Goal: Feedback & Contribution: Submit feedback/report problem

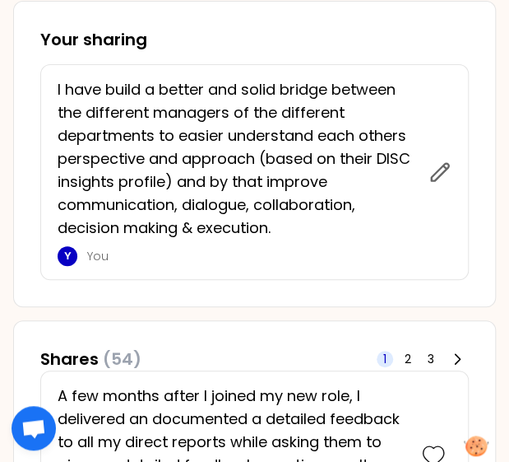
scroll to position [1093, 0]
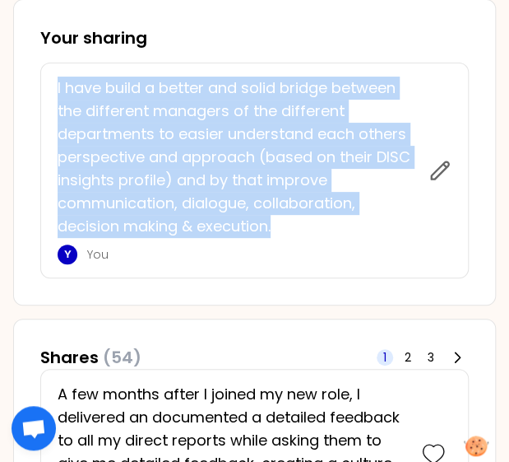
drag, startPoint x: 56, startPoint y: 88, endPoint x: 285, endPoint y: 226, distance: 267.3
click at [285, 226] on div "I have build a better and solid bridge between the different managers of the di…" at bounding box center [254, 171] width 429 height 216
copy p "I have build a better and solid bridge between the different managers of the di…"
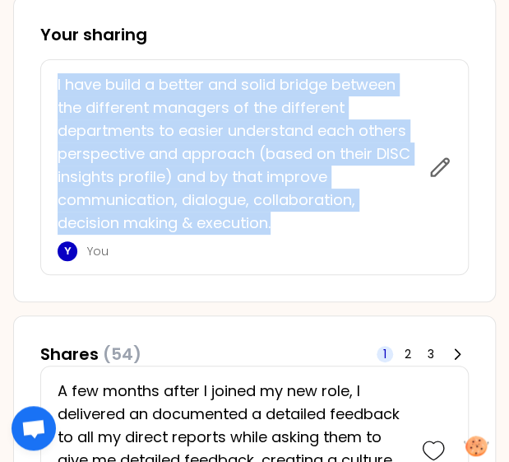
scroll to position [1070, 0]
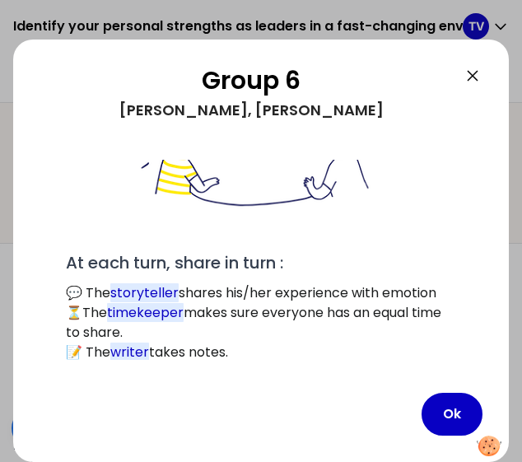
scroll to position [191, 0]
click at [453, 418] on button "Ok" at bounding box center [451, 413] width 61 height 43
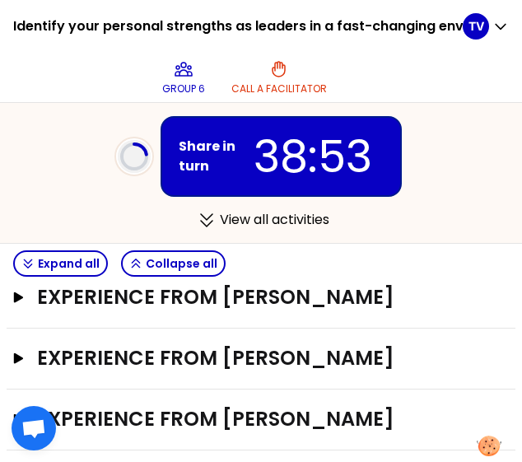
scroll to position [395, 0]
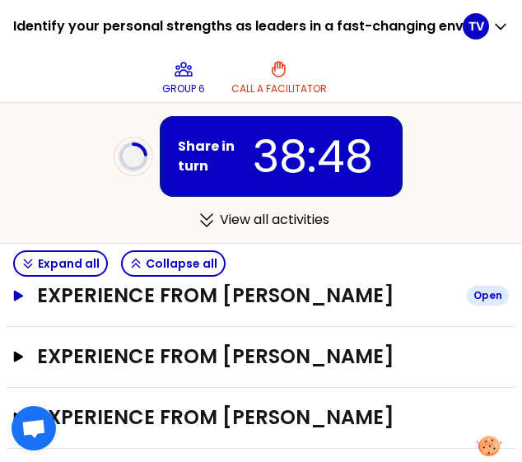
click at [16, 300] on icon "button" at bounding box center [19, 295] width 10 height 11
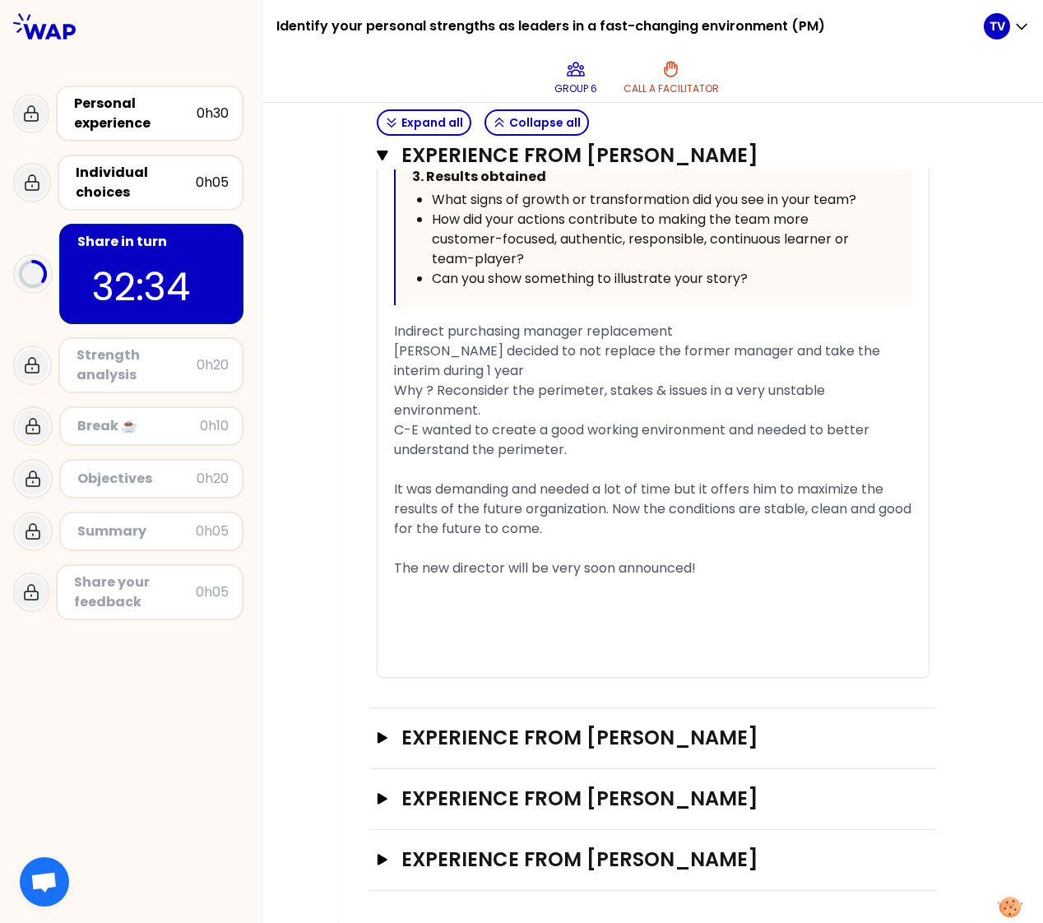
scroll to position [1117, 0]
click at [370, 488] on div "Experience from [PERSON_NAME] Open" at bounding box center [653, 738] width 566 height 61
click at [377, 488] on button "Experience from [PERSON_NAME] Open" at bounding box center [653, 737] width 553 height 26
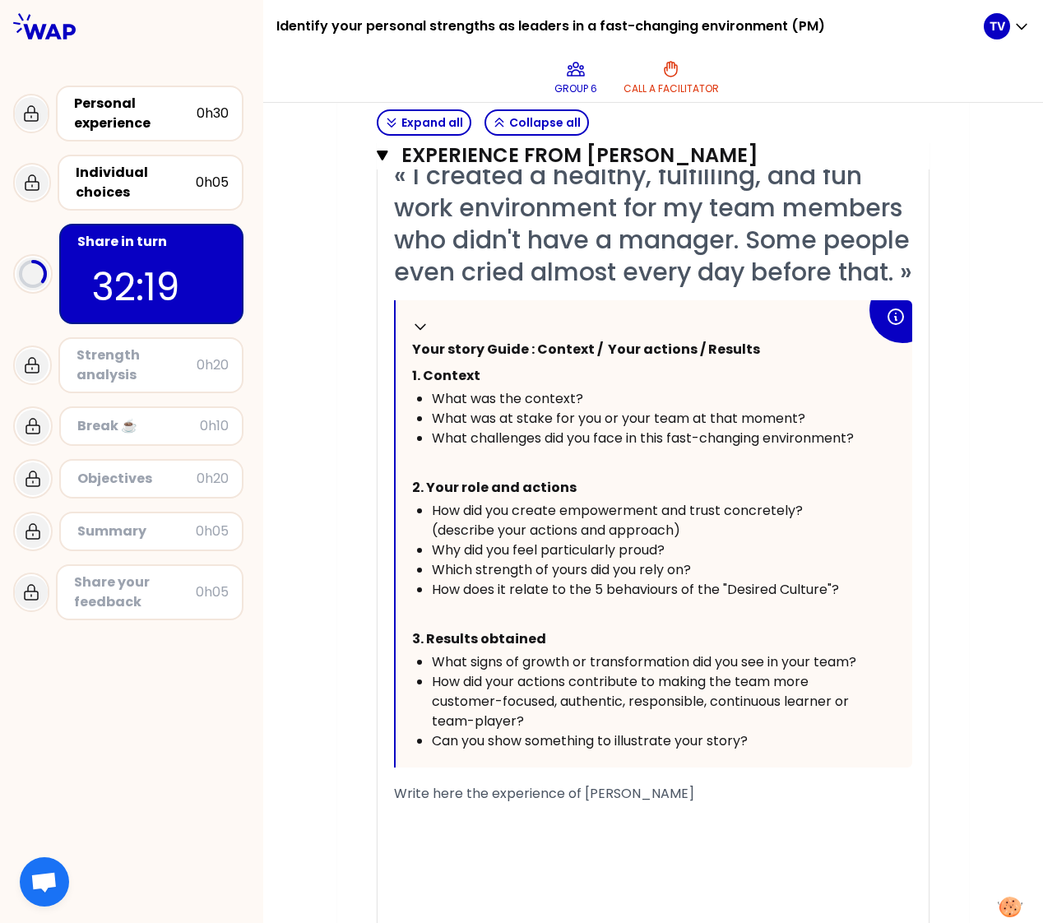
scroll to position [1940, 0]
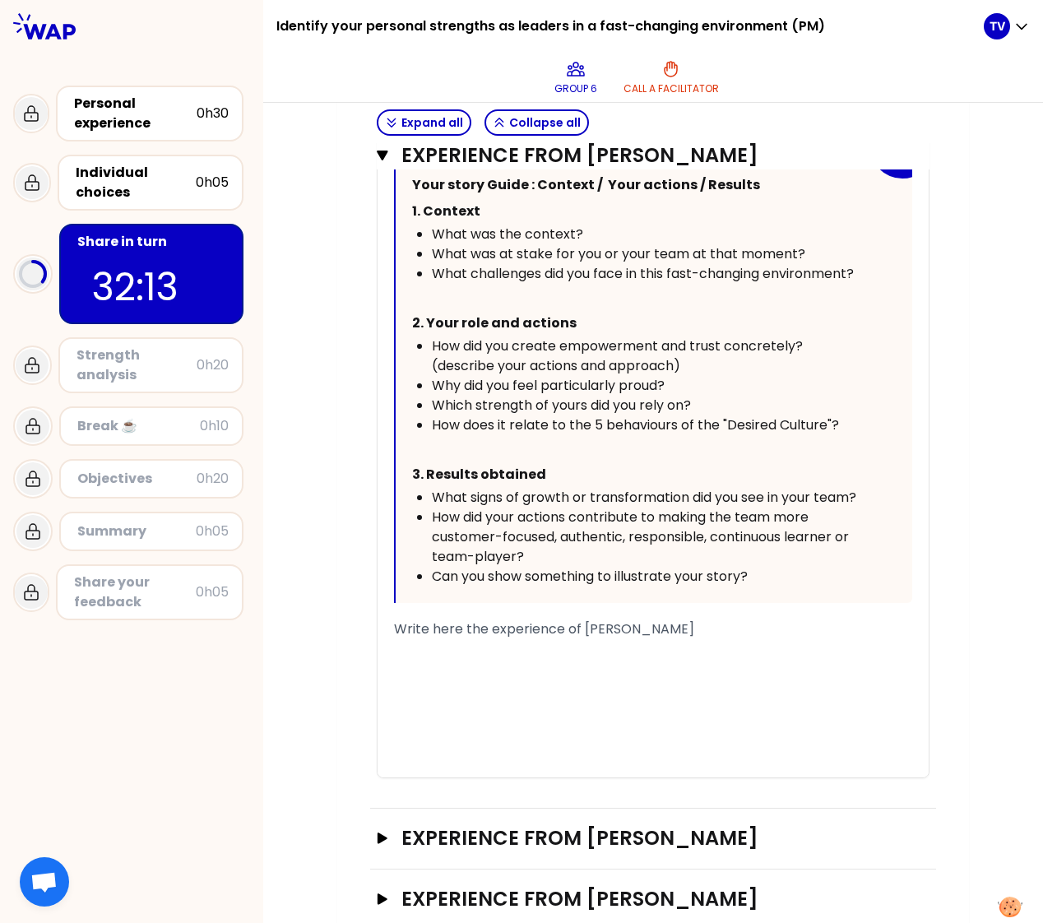
click at [431, 488] on div "﻿" at bounding box center [653, 669] width 518 height 20
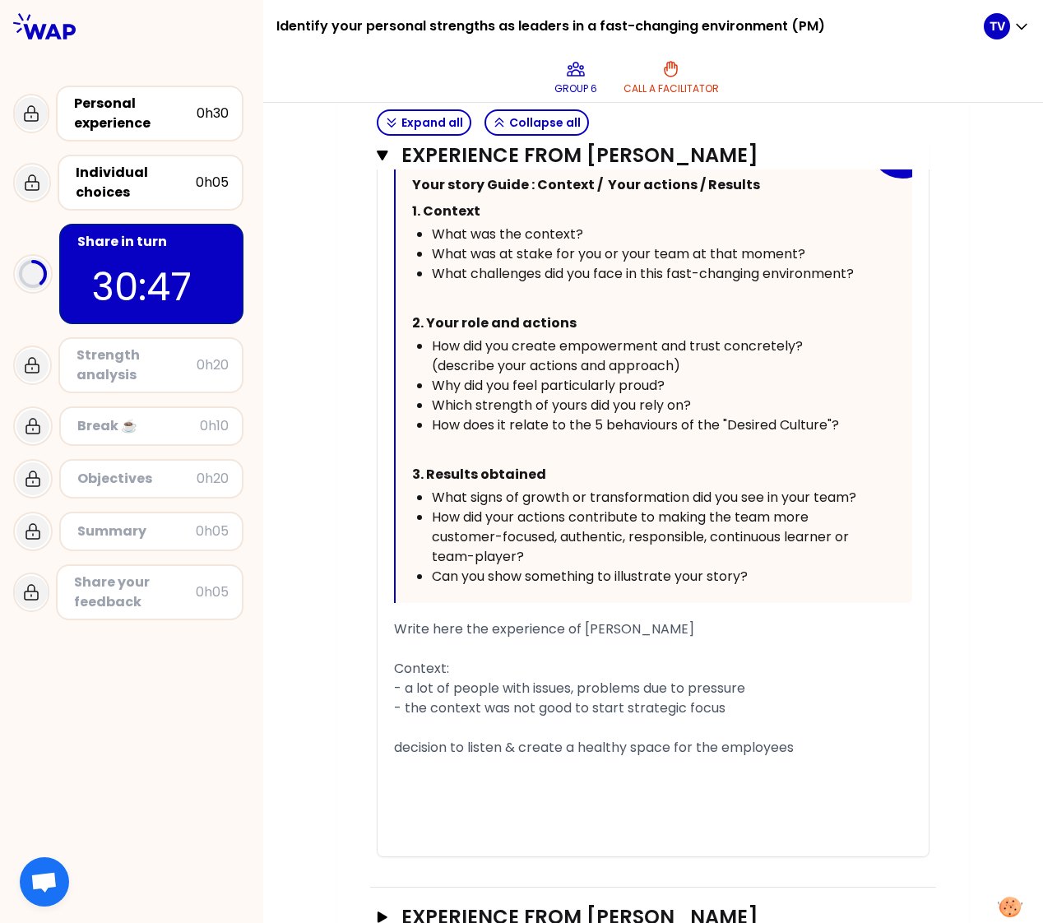
click at [782, 488] on div "- a lot of people with issues, problems due to pressure" at bounding box center [653, 689] width 518 height 20
click at [807, 488] on div "decision to listen & create a healthy space for the employees" at bounding box center [653, 748] width 518 height 20
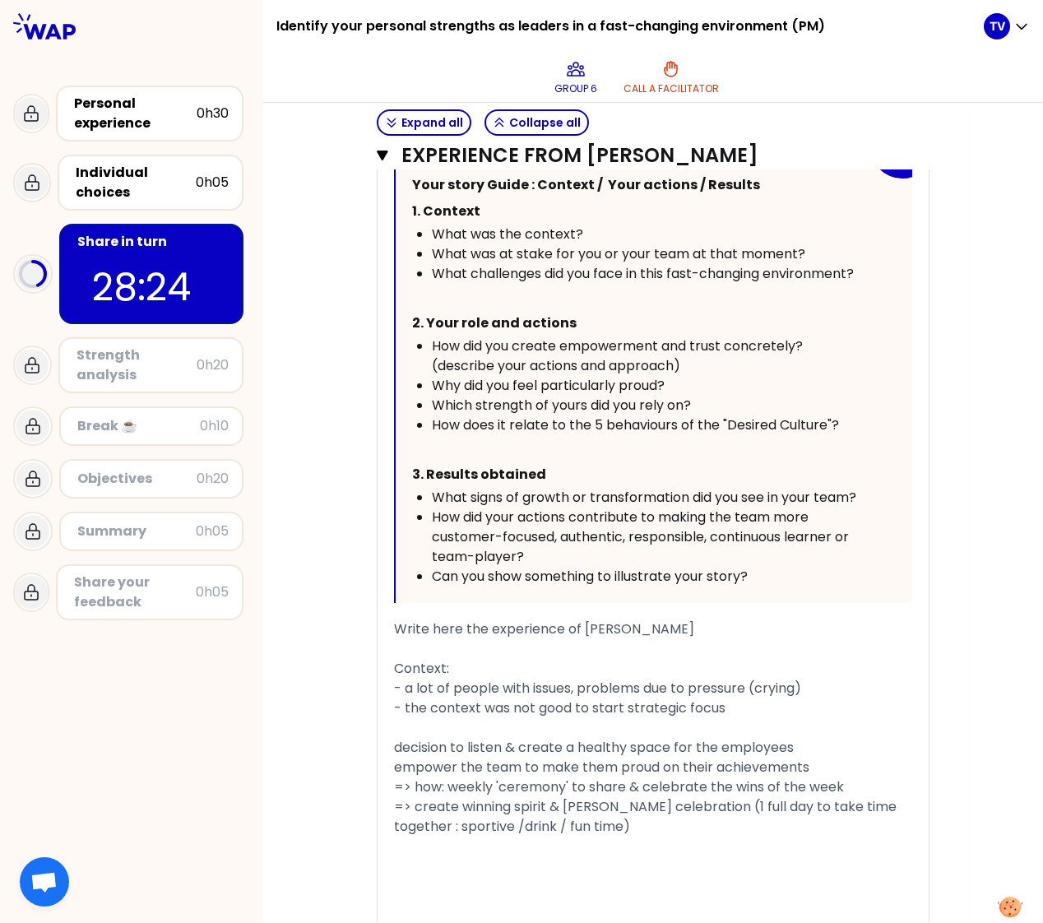
click at [814, 488] on div "- a lot of people with issues, problems due to pressure (crying)" at bounding box center [653, 689] width 518 height 20
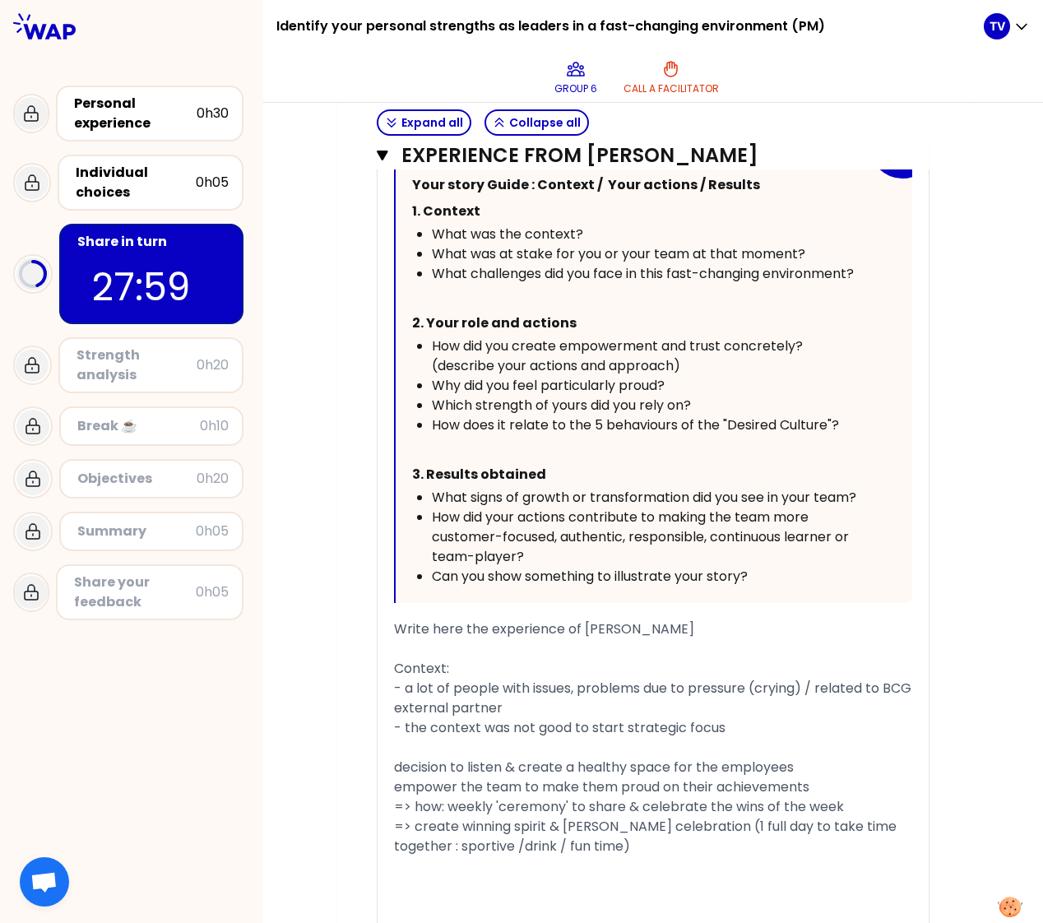
click at [652, 488] on div "﻿" at bounding box center [653, 867] width 518 height 20
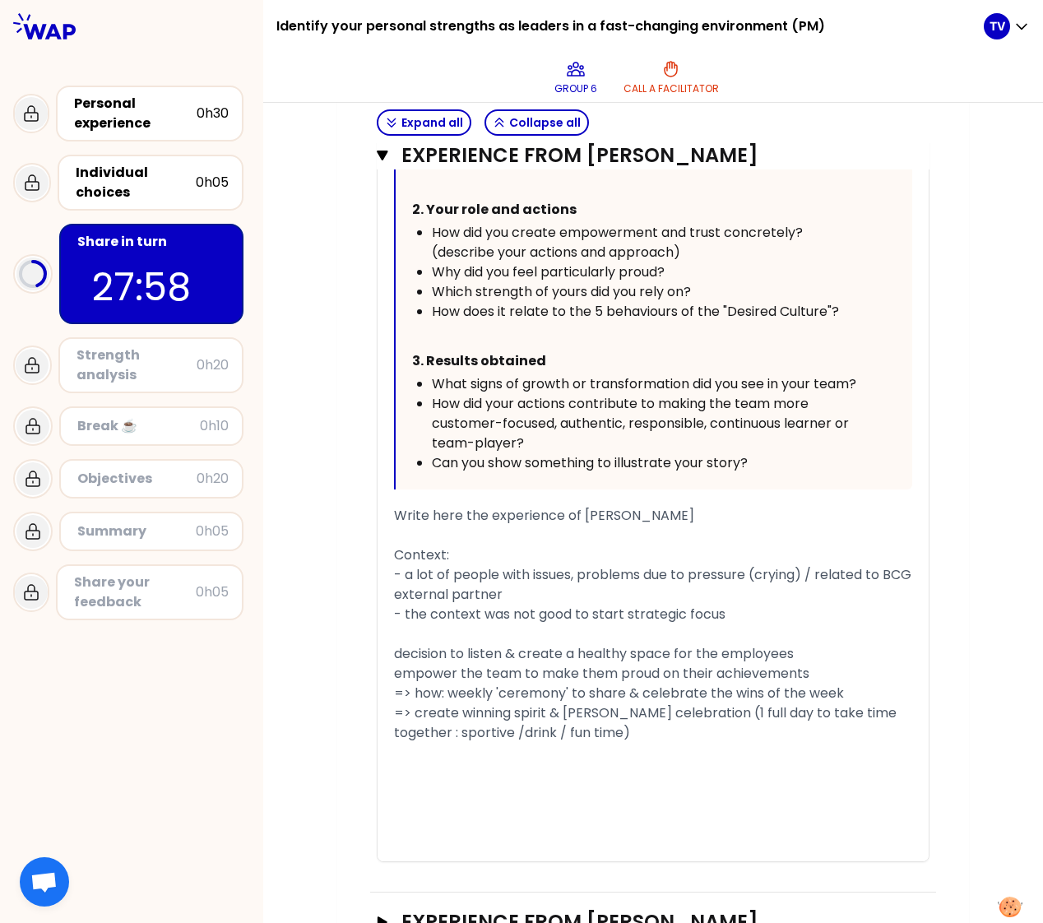
scroll to position [2105, 0]
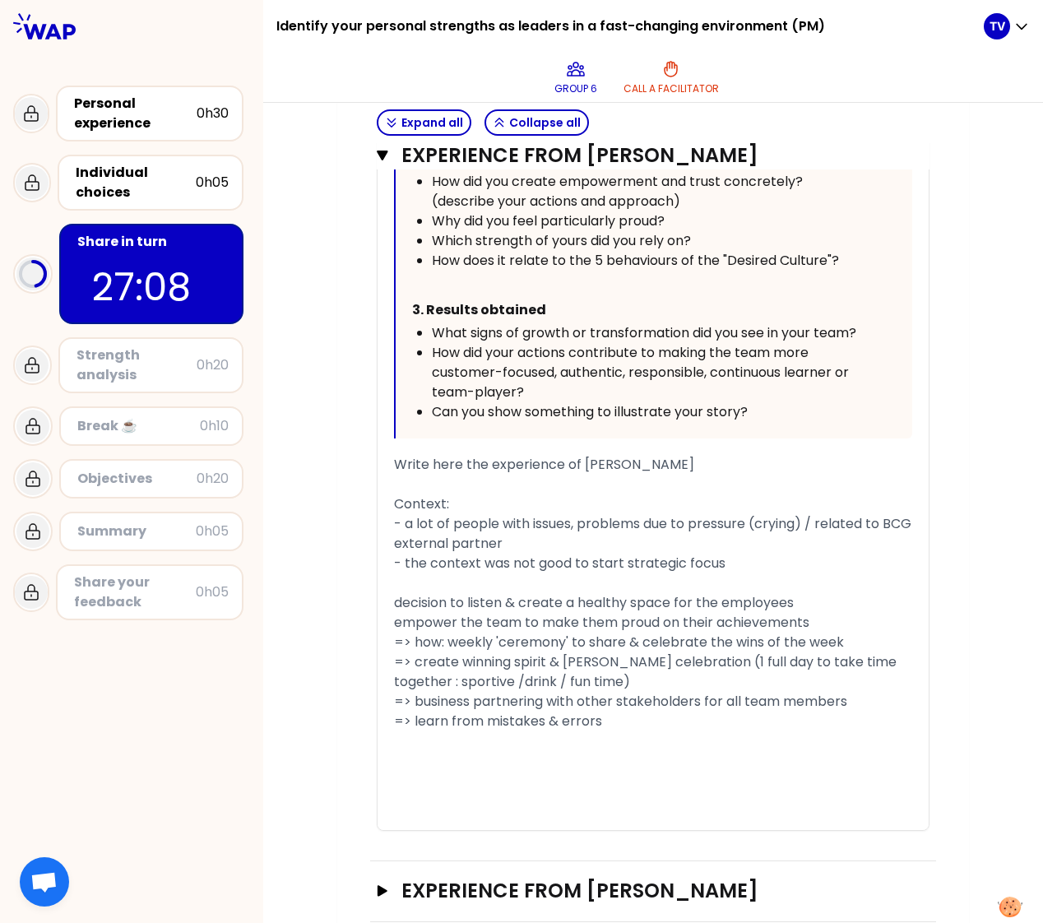
click at [658, 488] on div "- a lot of people with issues, problems due to pressure (crying) / related to B…" at bounding box center [653, 533] width 518 height 39
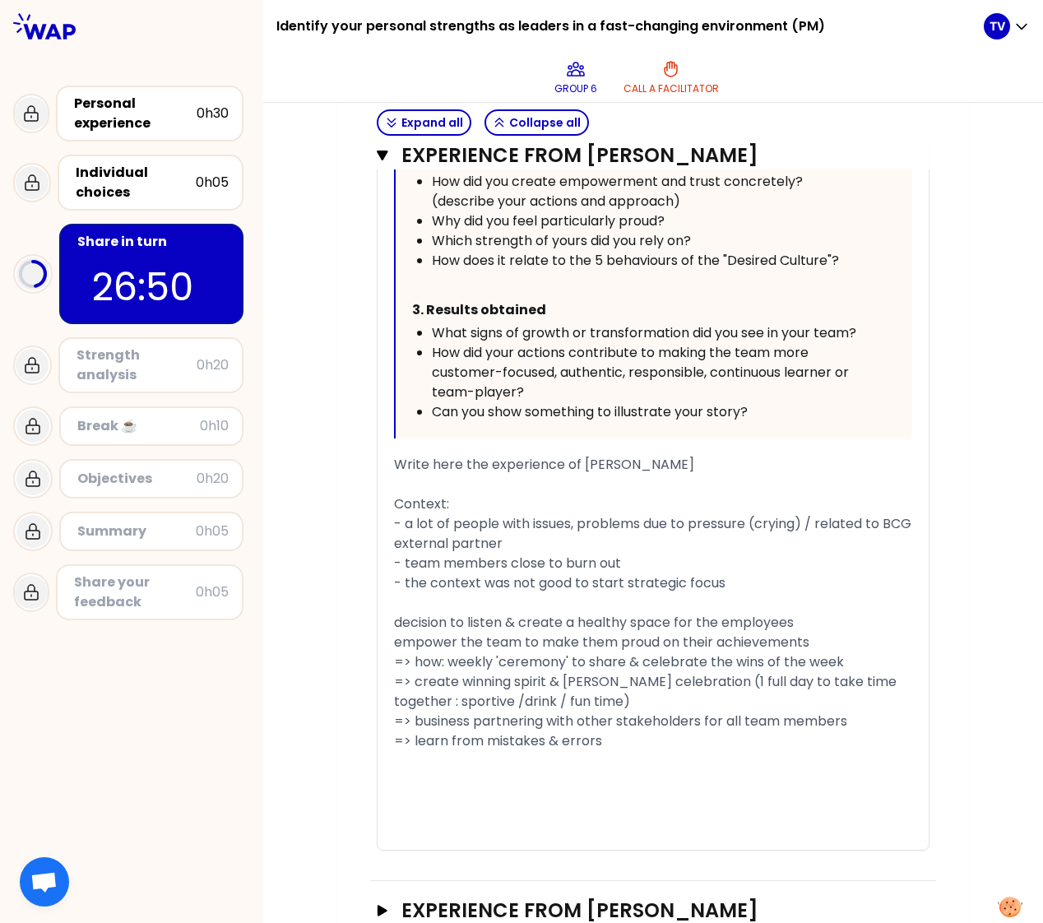
click at [606, 488] on div "=> create winning spirit & [PERSON_NAME] celebration (1 full day to take time t…" at bounding box center [653, 691] width 518 height 39
click at [623, 488] on div "﻿" at bounding box center [653, 761] width 518 height 20
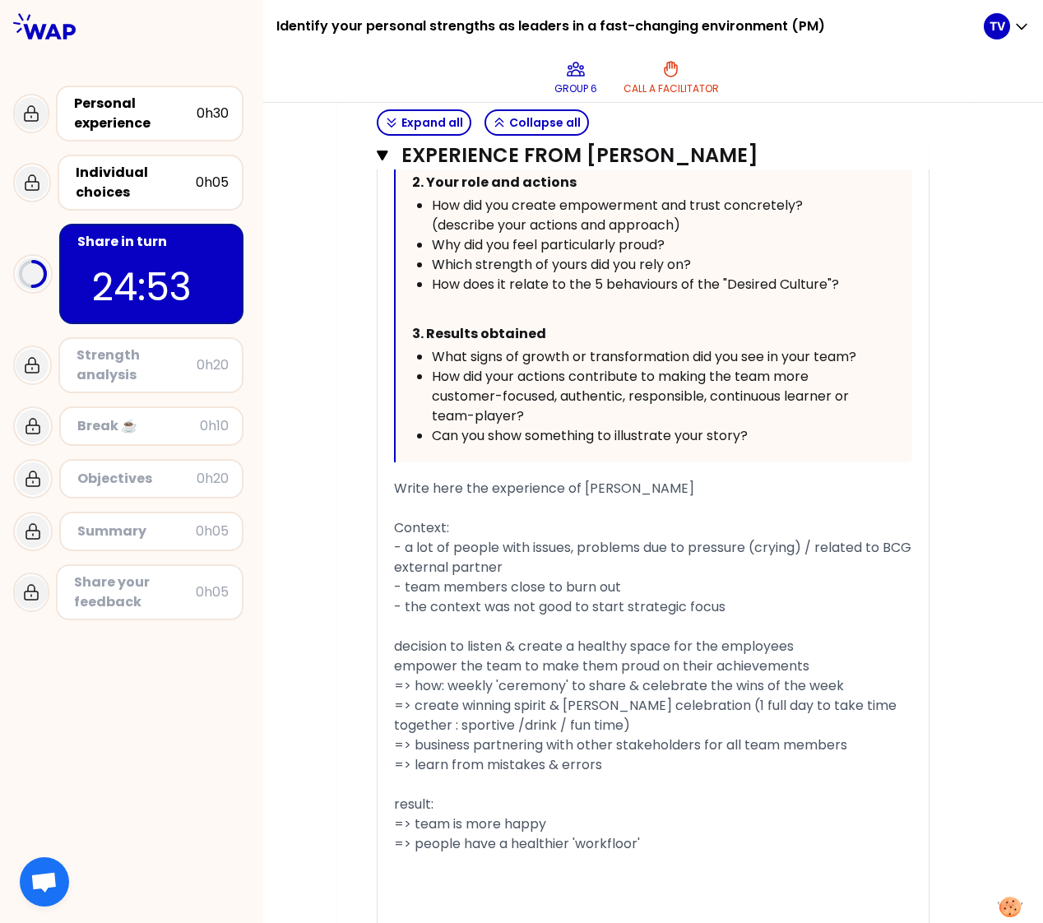
scroll to position [2148, 0]
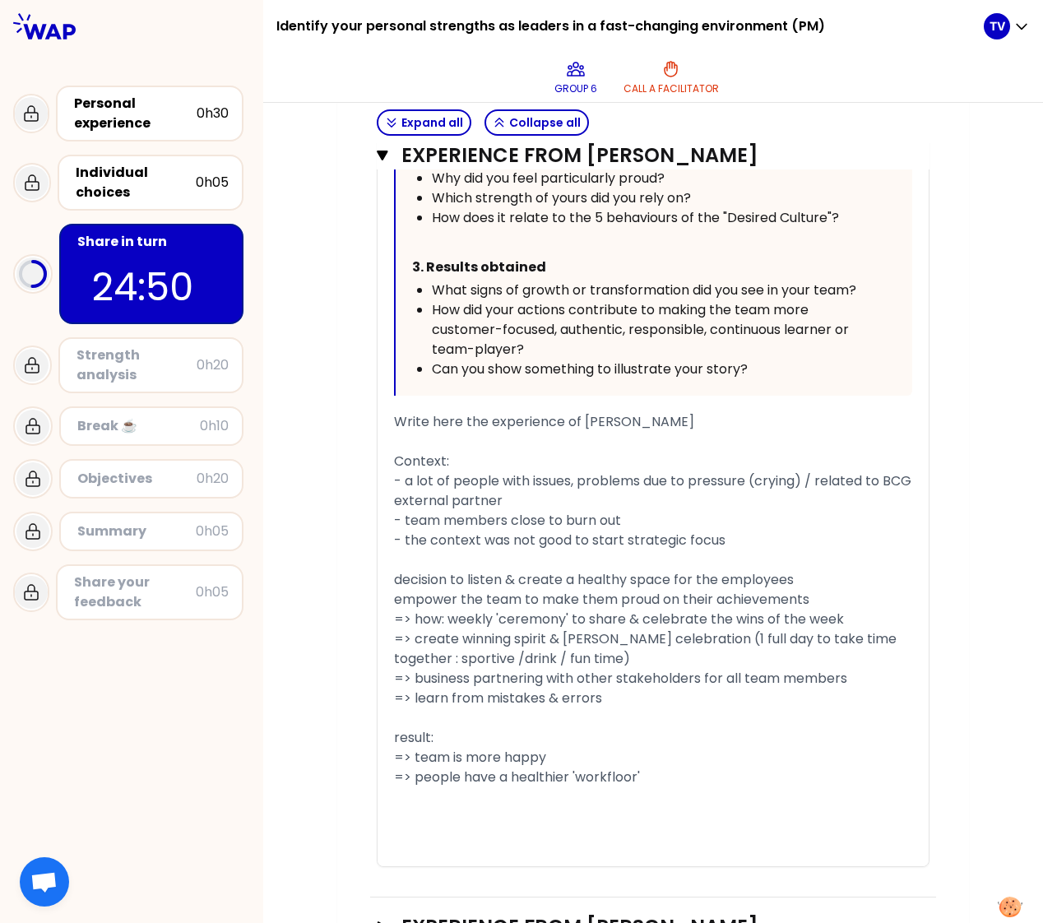
click at [673, 488] on div "﻿" at bounding box center [653, 797] width 518 height 20
click at [377, 149] on icon "button" at bounding box center [383, 155] width 12 height 13
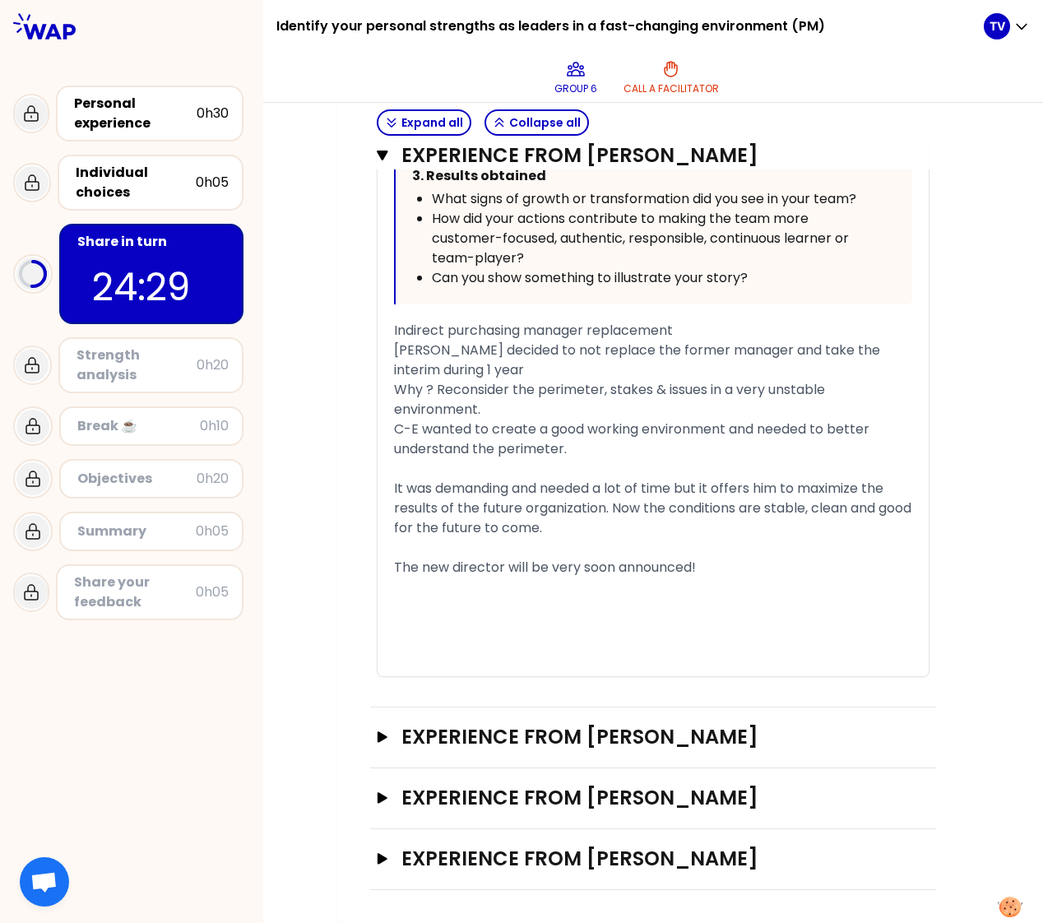
click at [370, 157] on div "Experience from [PERSON_NAME] Close H1 H2 Export saved « I have put the right c…" at bounding box center [653, 97] width 566 height 1220
click at [377, 151] on icon "button" at bounding box center [382, 156] width 11 height 10
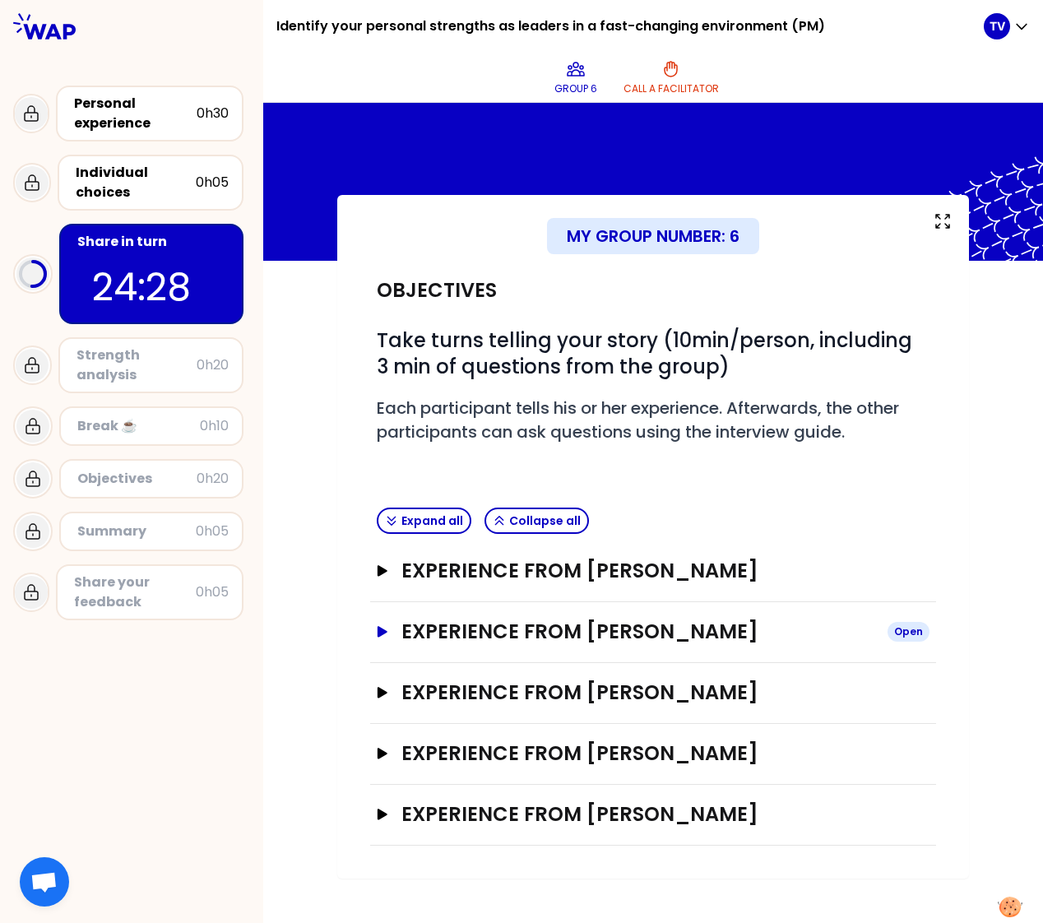
scroll to position [0, 0]
click at [556, 488] on h3 "Experience from [PERSON_NAME]" at bounding box center [638, 754] width 473 height 26
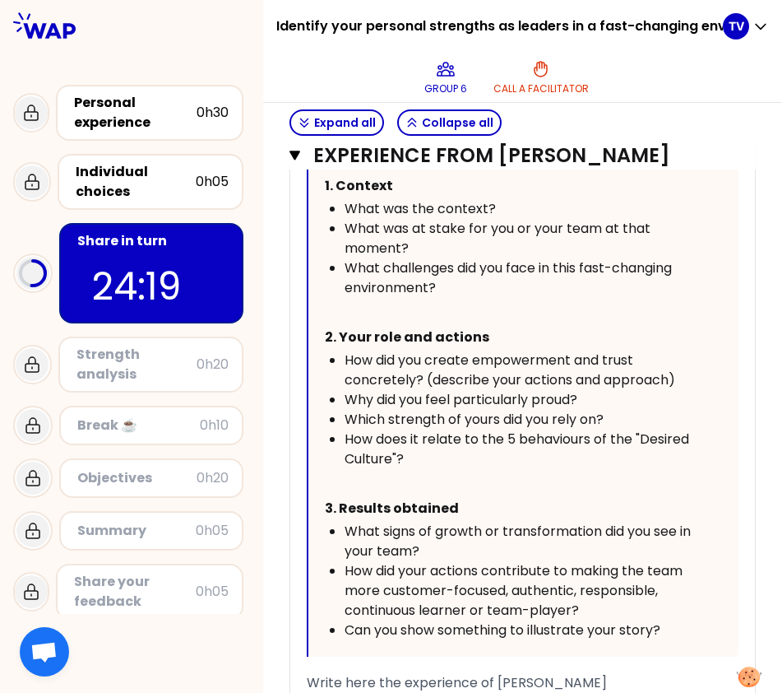
scroll to position [1193, 0]
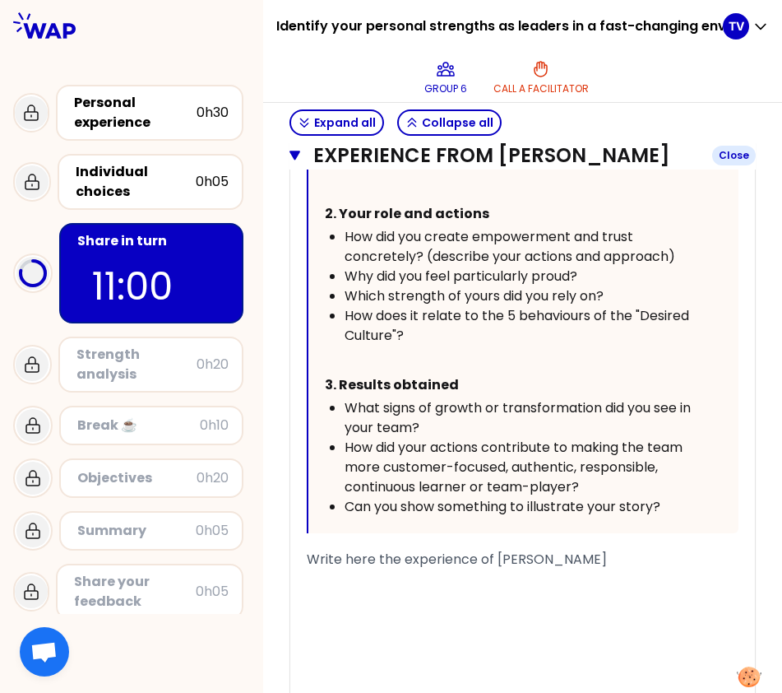
click at [300, 162] on icon "button" at bounding box center [295, 155] width 11 height 13
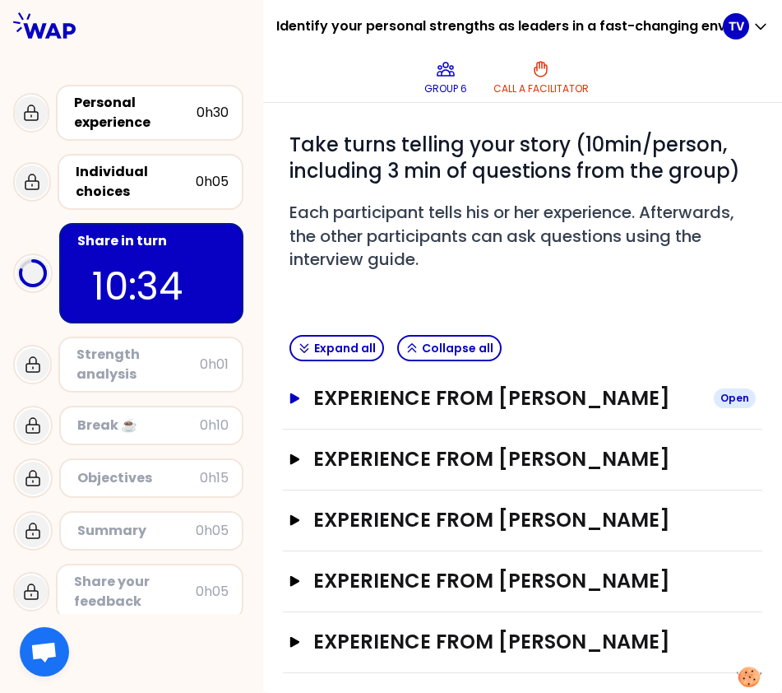
scroll to position [288, 0]
click at [299, 488] on icon "button" at bounding box center [295, 641] width 10 height 11
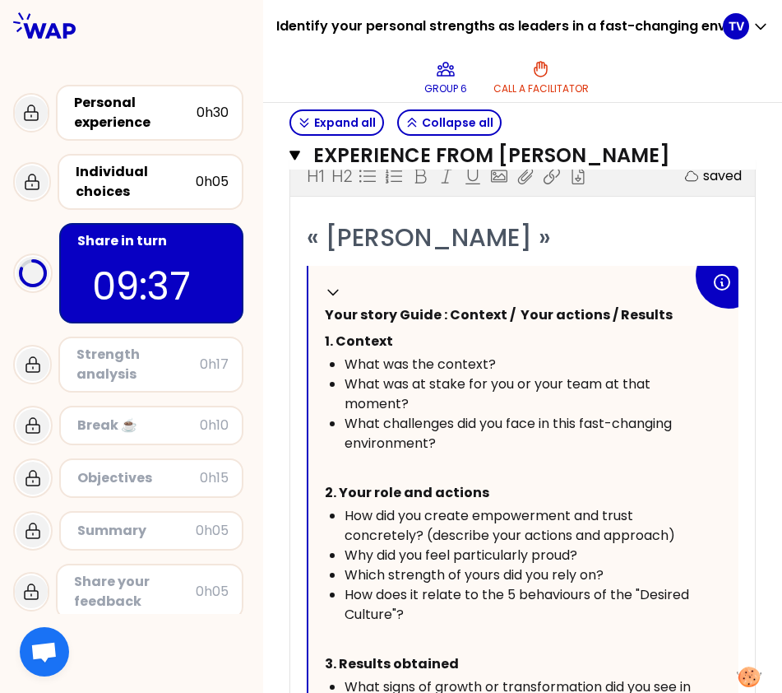
scroll to position [535, 0]
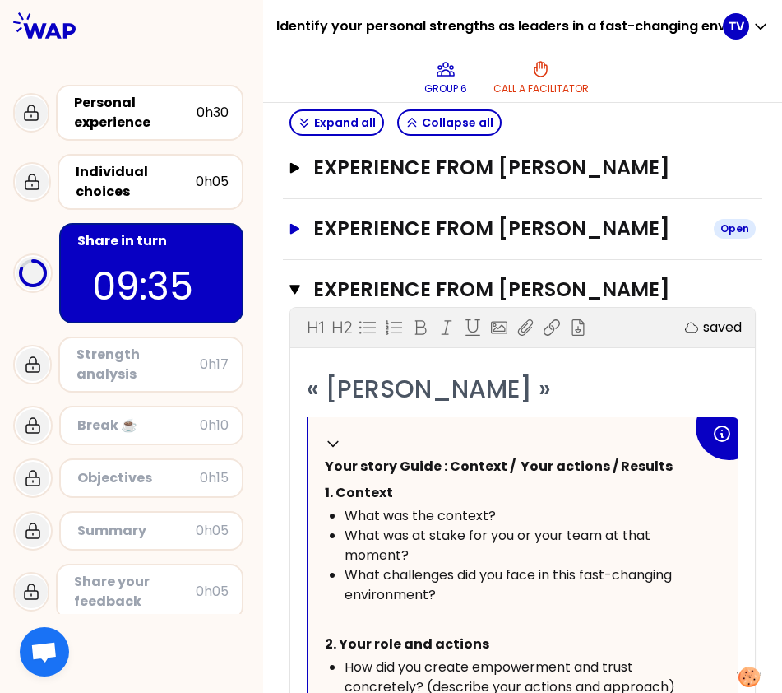
click at [297, 234] on icon "button" at bounding box center [295, 228] width 13 height 11
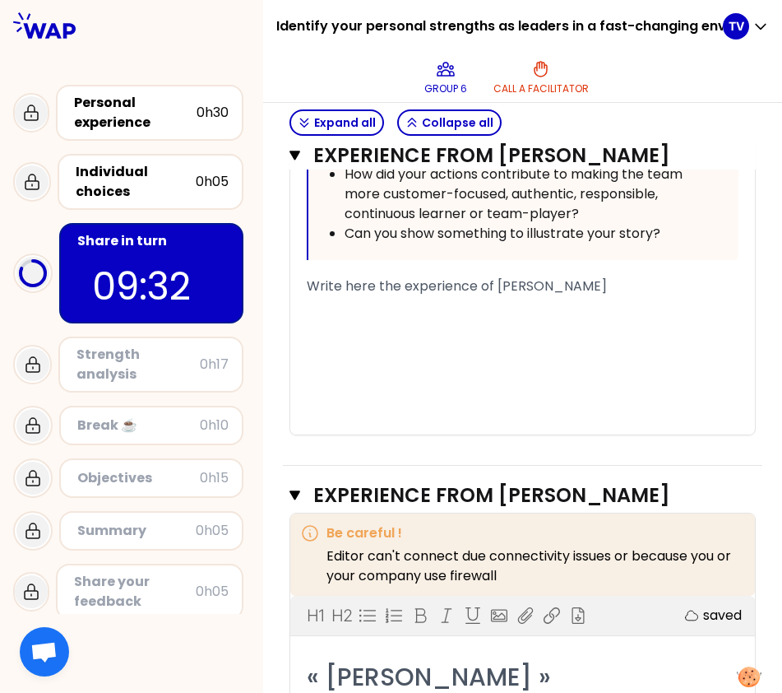
scroll to position [1522, 0]
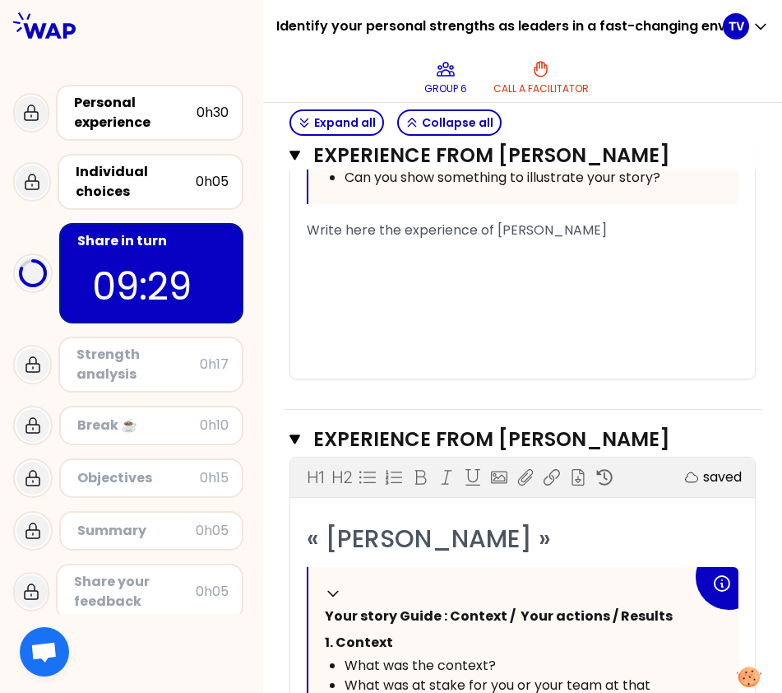
click at [437, 260] on div "﻿" at bounding box center [523, 250] width 432 height 20
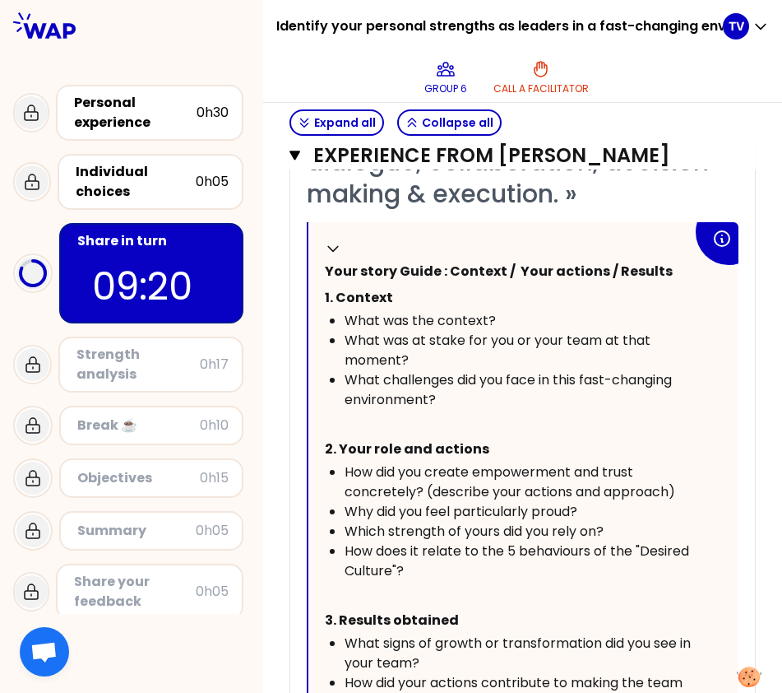
scroll to position [905, 0]
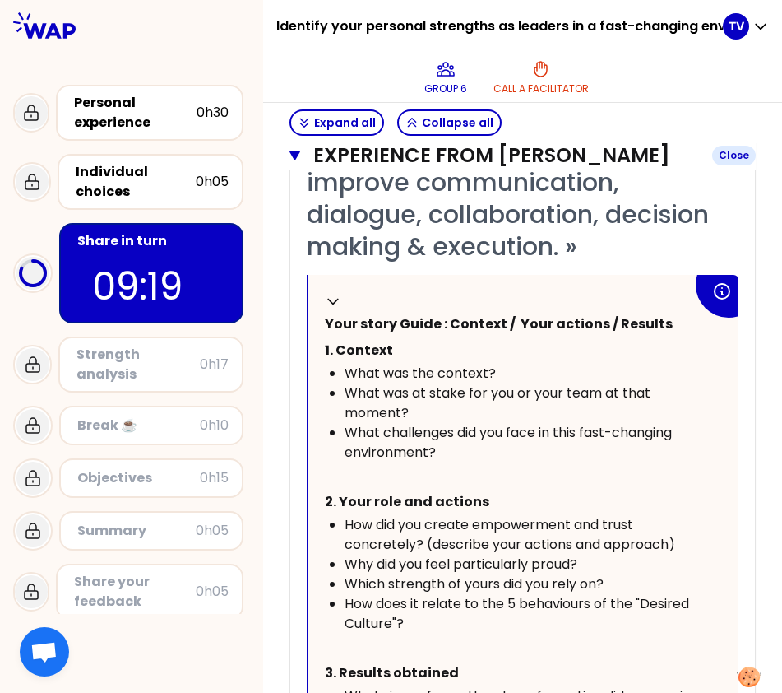
click at [300, 162] on icon "button" at bounding box center [295, 155] width 11 height 13
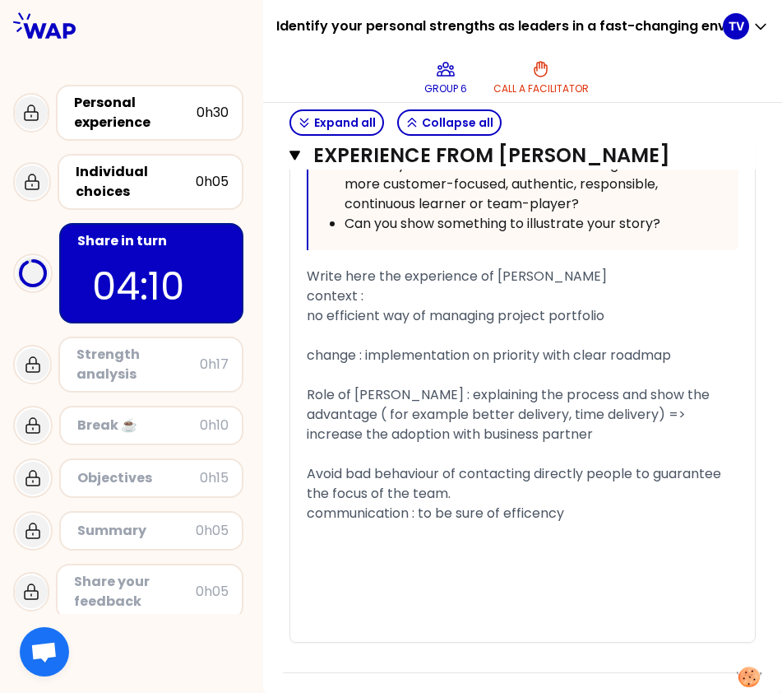
scroll to position [1373, 0]
click at [448, 488] on div "﻿" at bounding box center [523, 553] width 432 height 20
click at [295, 160] on icon "button" at bounding box center [295, 156] width 11 height 10
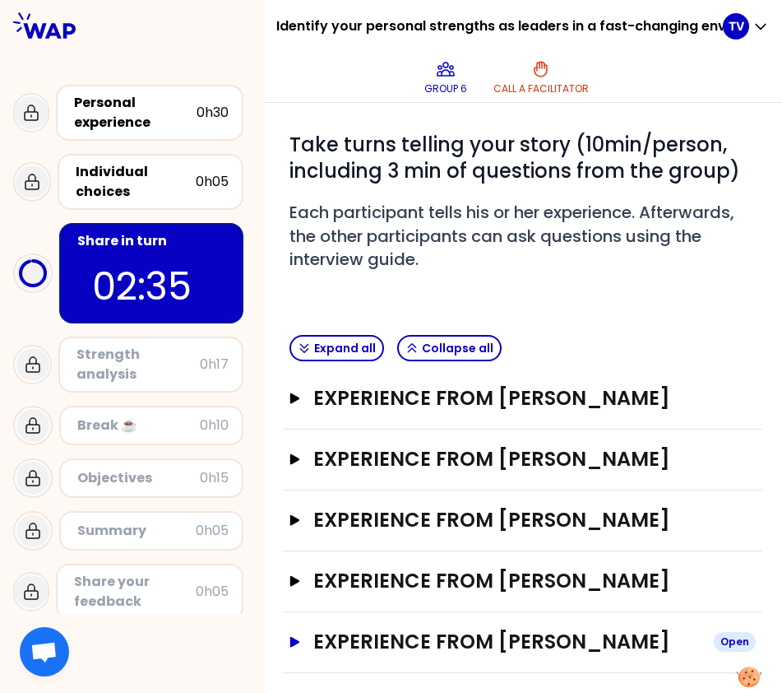
scroll to position [288, 0]
click at [311, 488] on button "Experience from [PERSON_NAME] Open" at bounding box center [523, 581] width 467 height 26
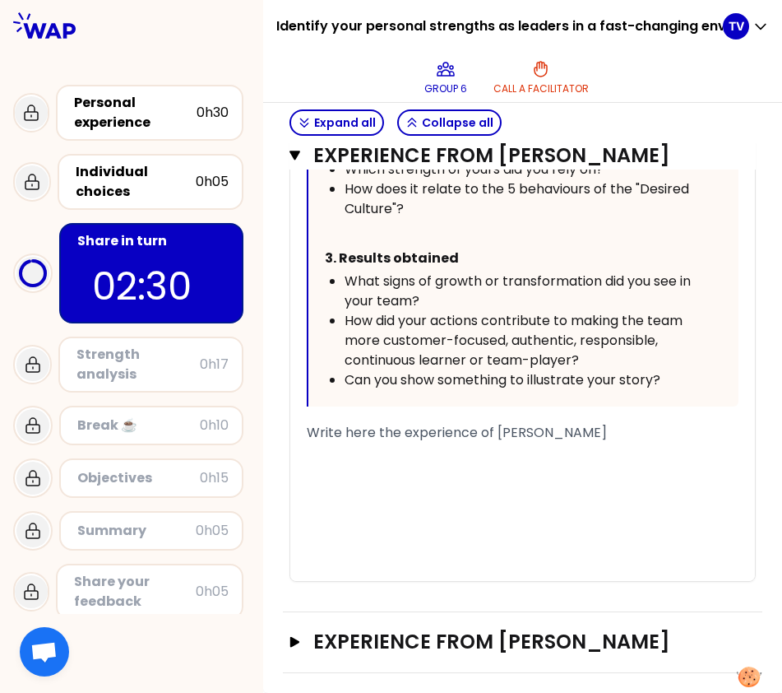
scroll to position [1354, 0]
click at [323, 462] on div "﻿" at bounding box center [523, 453] width 432 height 20
click at [356, 442] on span "Write here the experience of [PERSON_NAME]" at bounding box center [457, 432] width 300 height 19
click at [319, 442] on span "Write here the experience of [PERSON_NAME]" at bounding box center [457, 432] width 300 height 19
click at [310, 442] on span "Write here the experience of [PERSON_NAME]" at bounding box center [457, 432] width 300 height 19
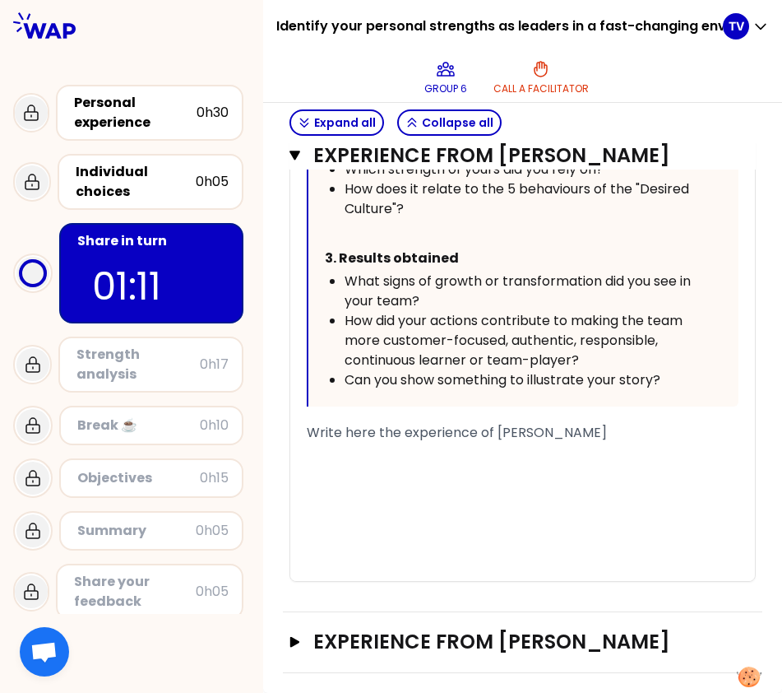
scroll to position [1477, 0]
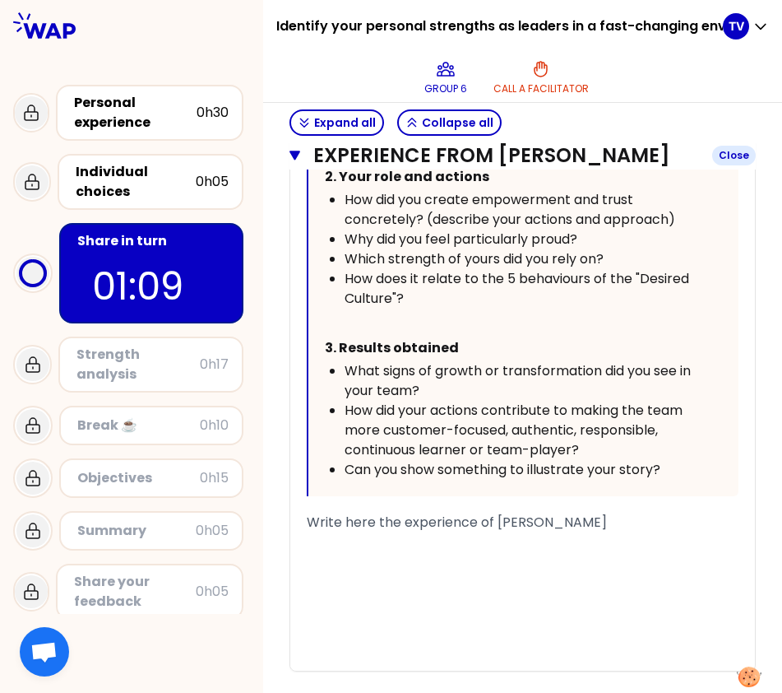
click at [294, 157] on button "Experience from [PERSON_NAME] Close" at bounding box center [523, 155] width 467 height 26
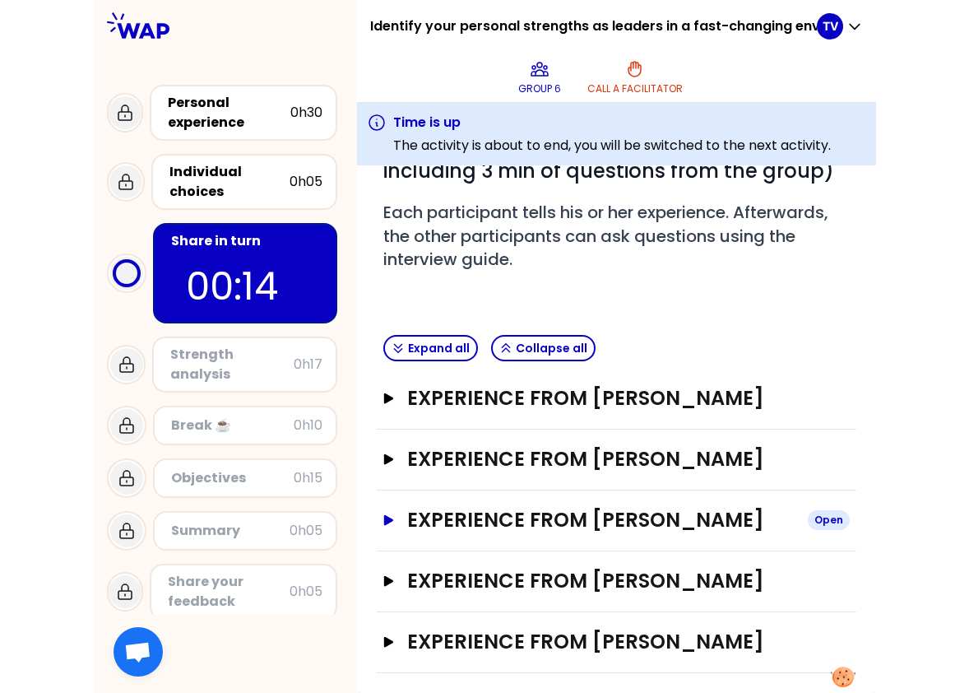
scroll to position [351, 0]
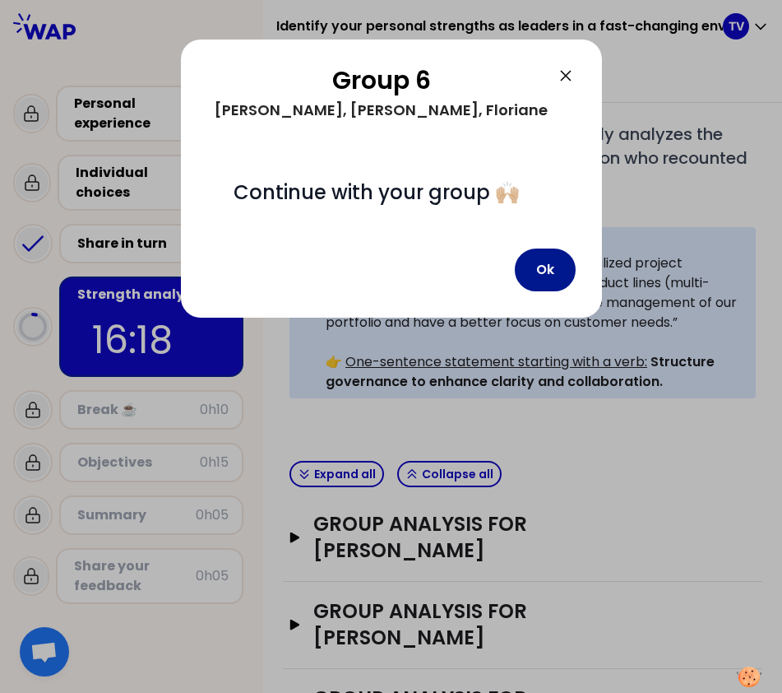
click at [543, 291] on button "Ok" at bounding box center [545, 269] width 61 height 43
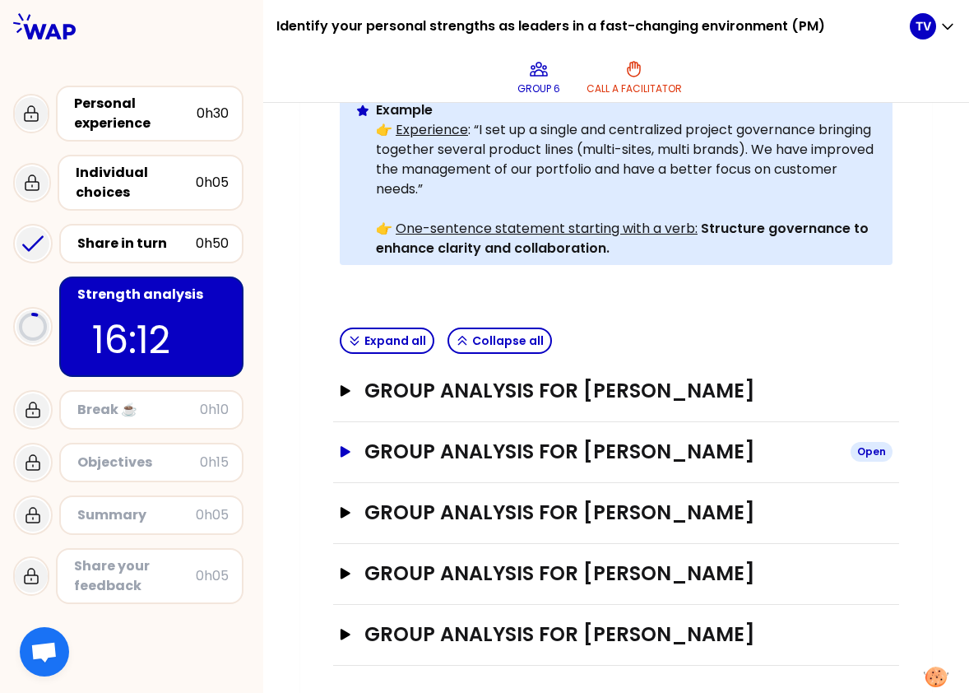
scroll to position [506, 0]
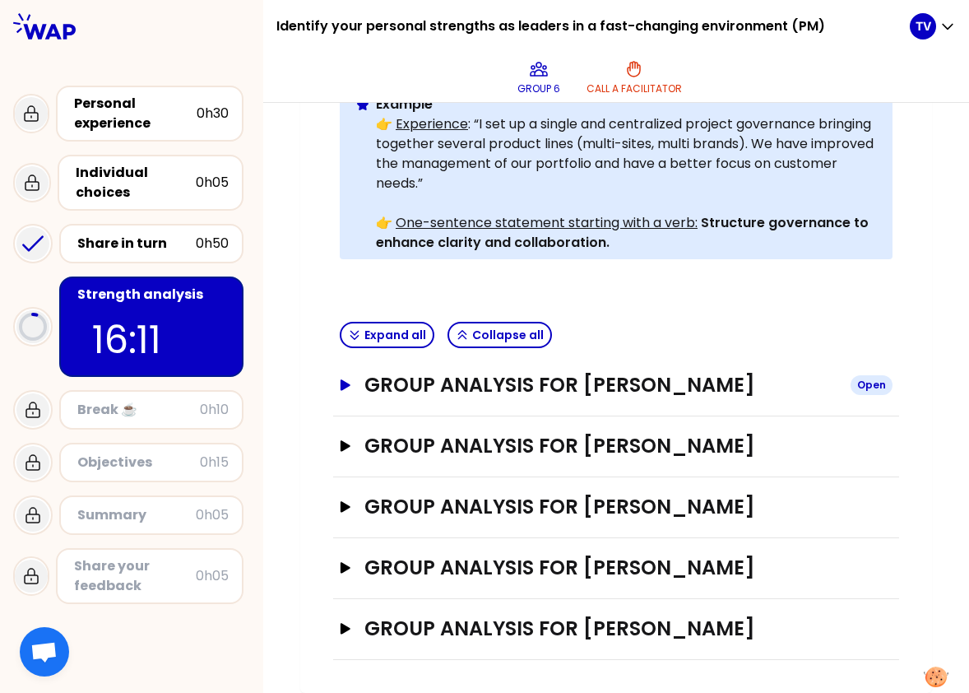
click at [467, 372] on h3 "Group analysis for [PERSON_NAME]" at bounding box center [601, 385] width 473 height 26
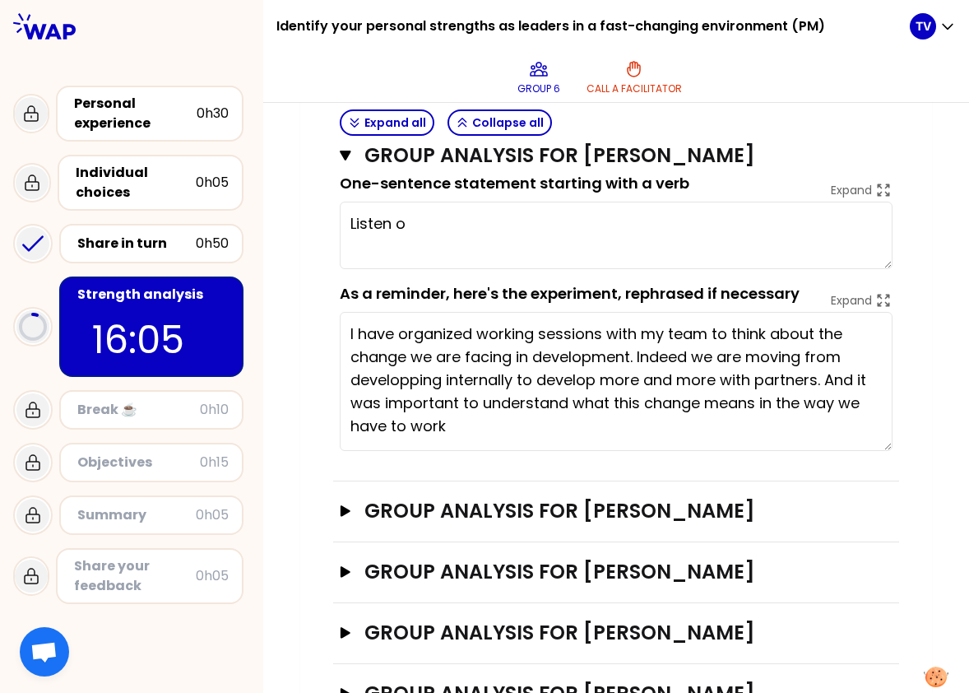
scroll to position [0, 0]
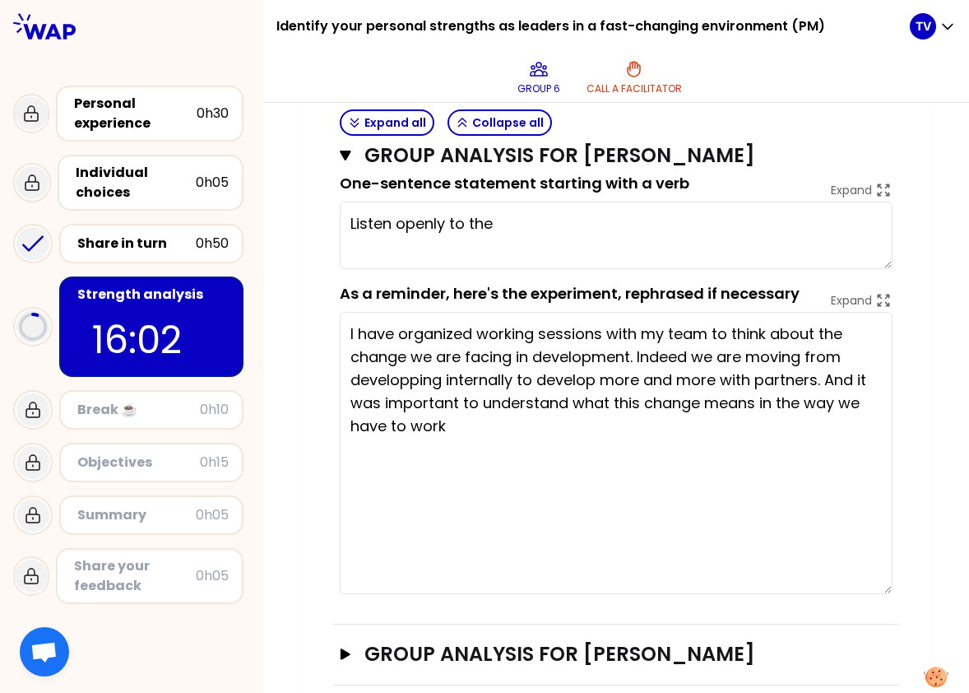
drag, startPoint x: 879, startPoint y: 373, endPoint x: 889, endPoint y: 587, distance: 214.2
click at [889, 488] on div "Group analysis for [PERSON_NAME] Close saved One-sentence statement starting wi…" at bounding box center [616, 353] width 566 height 542
type textarea "Listen openly to the team"
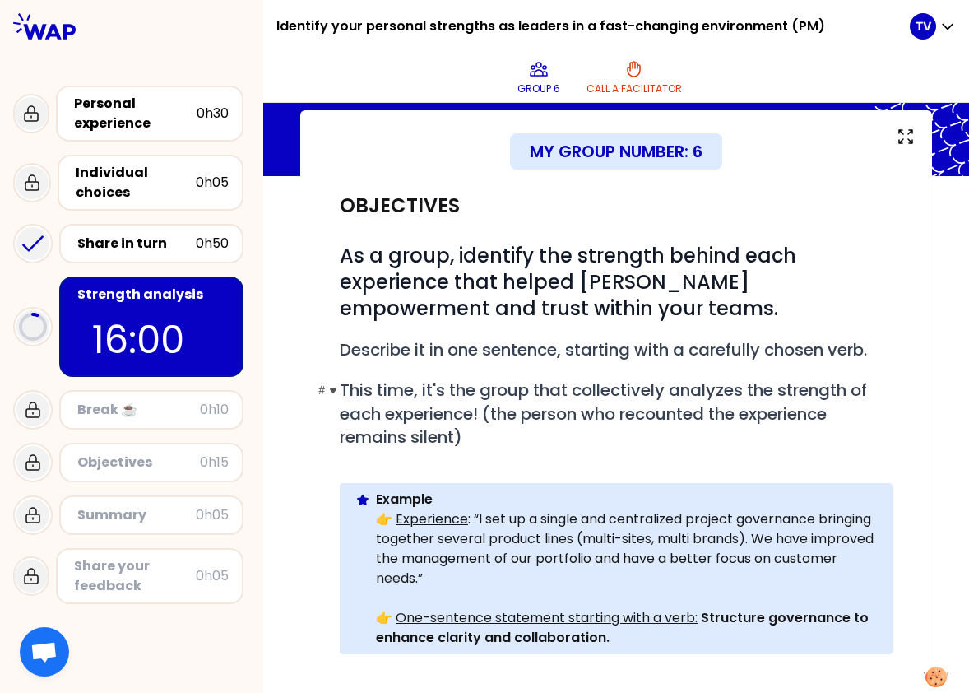
scroll to position [123, 0]
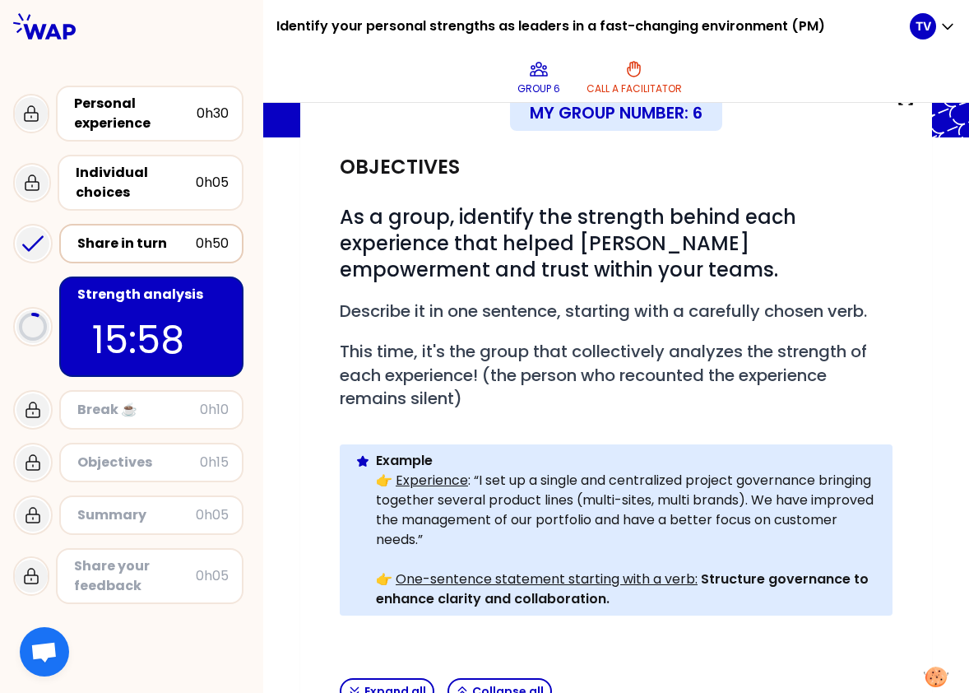
click at [117, 243] on div "Share in turn" at bounding box center [136, 244] width 118 height 20
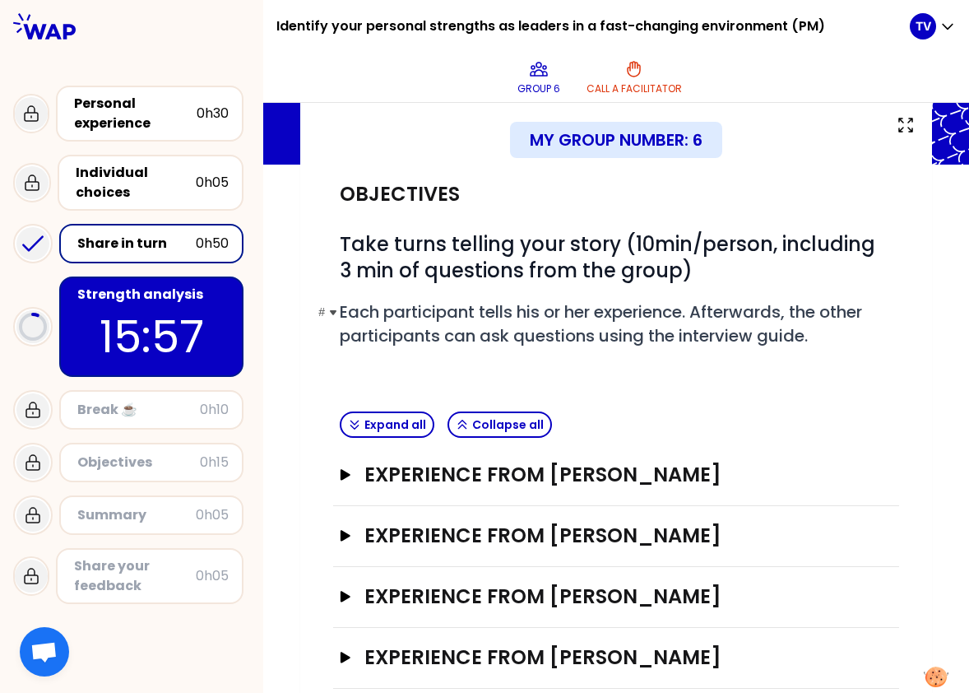
scroll to position [186, 0]
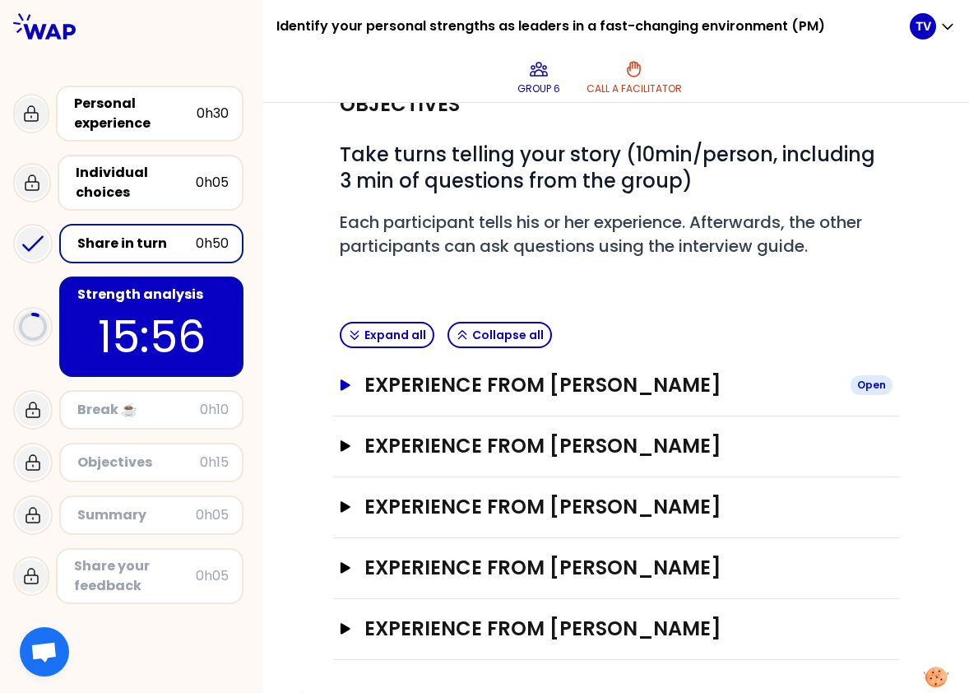
click at [501, 388] on h3 "Experience from [PERSON_NAME]" at bounding box center [601, 385] width 473 height 26
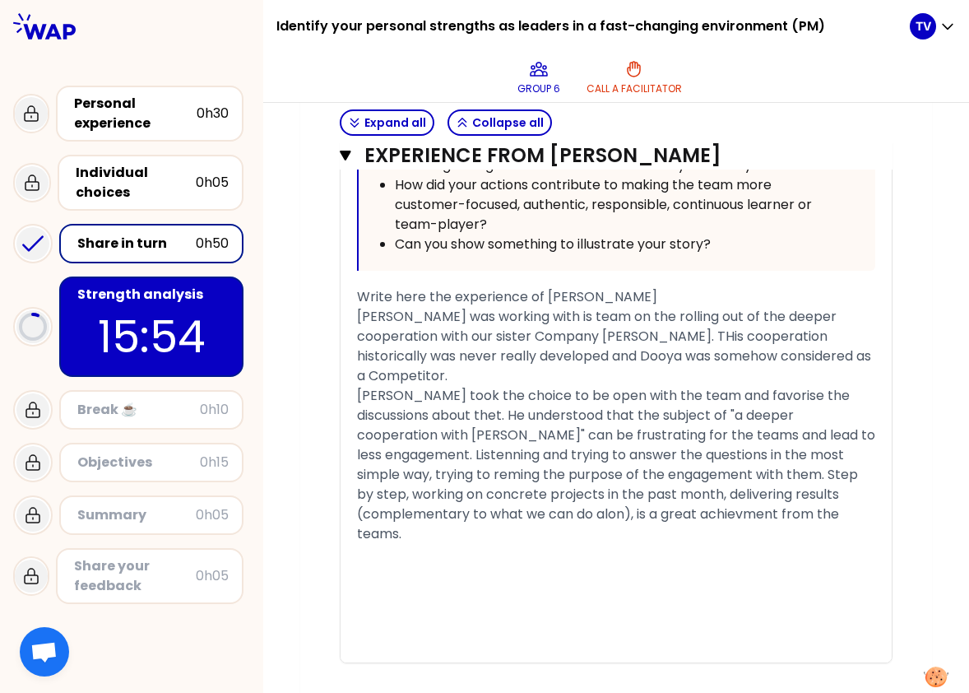
scroll to position [1173, 0]
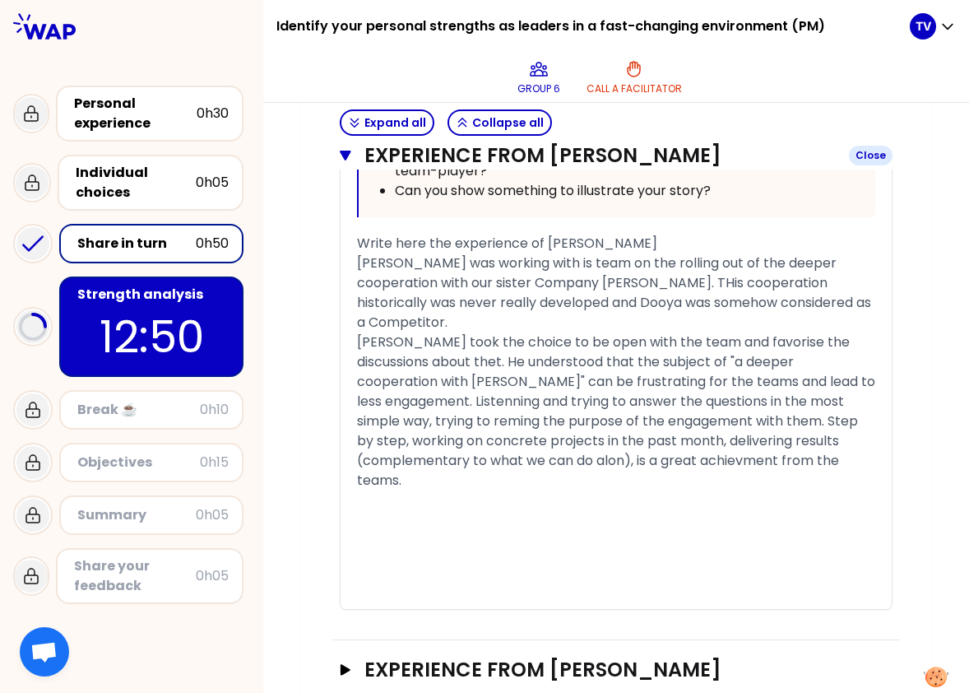
click at [340, 155] on icon "button" at bounding box center [345, 156] width 11 height 10
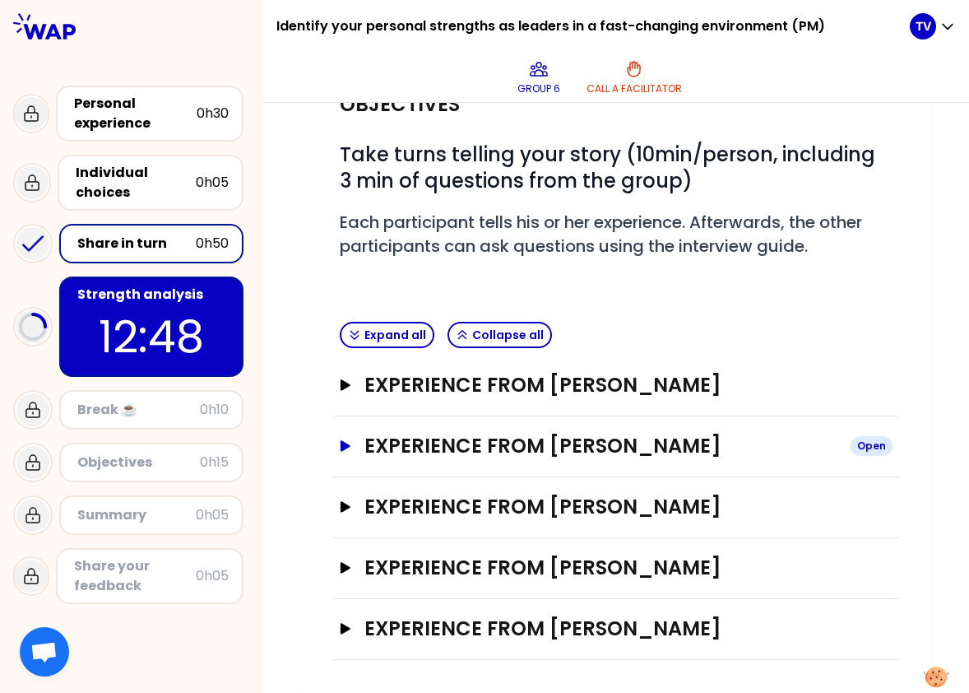
click at [341, 447] on icon "button" at bounding box center [346, 445] width 10 height 11
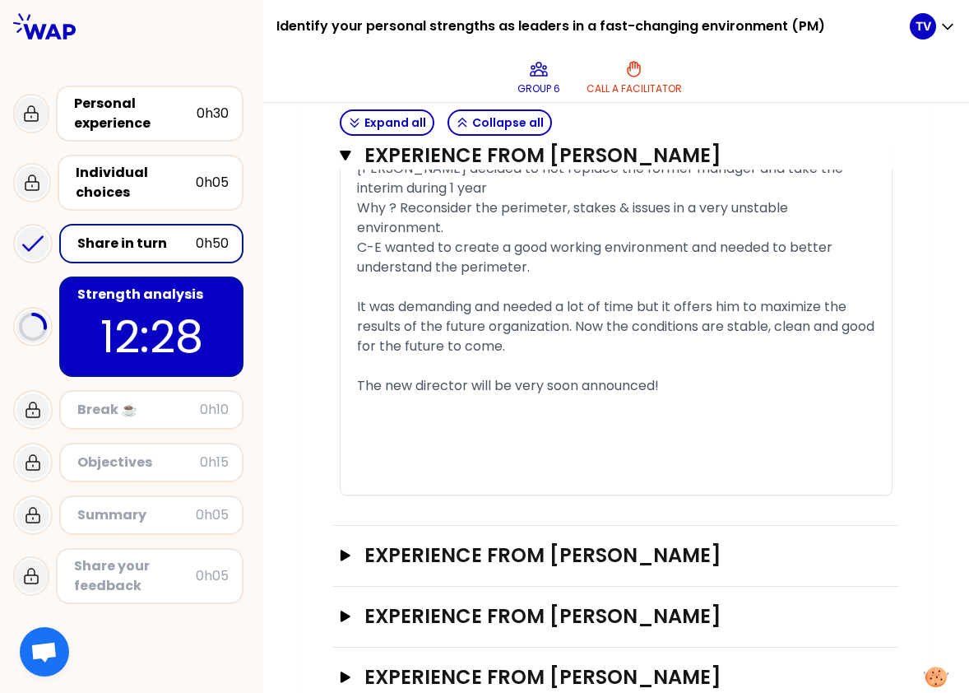
scroll to position [1173, 0]
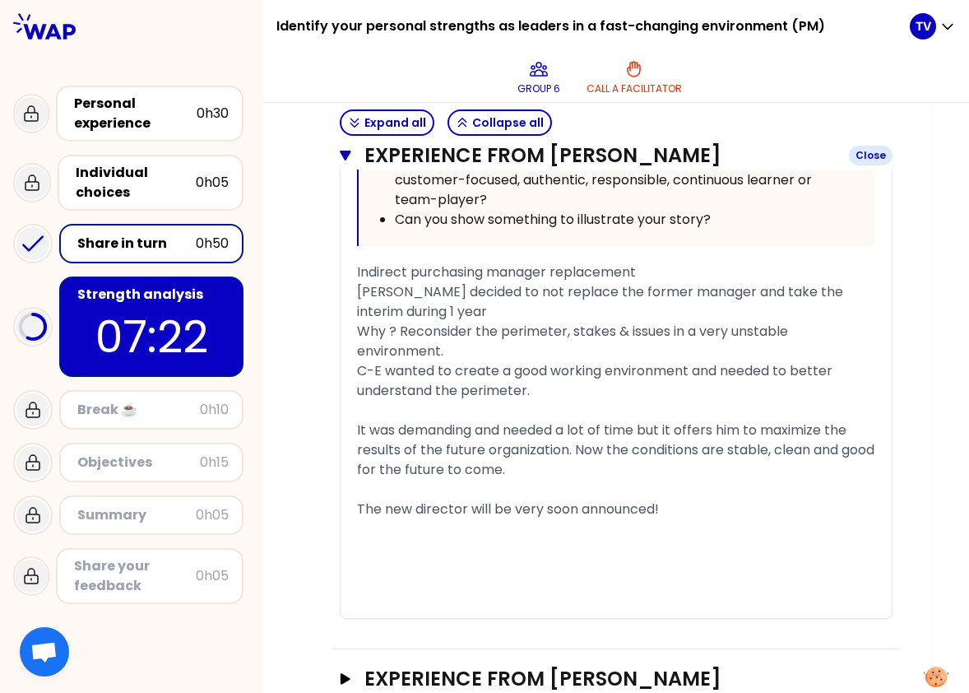
click at [340, 157] on icon "button" at bounding box center [345, 156] width 11 height 10
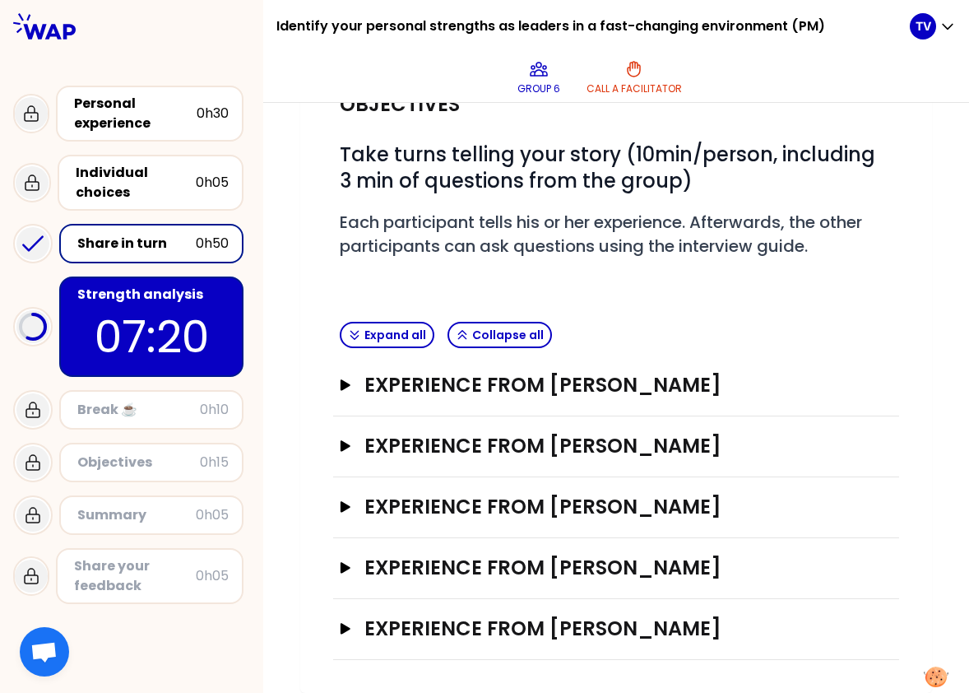
click at [339, 488] on icon "button" at bounding box center [345, 507] width 13 height 12
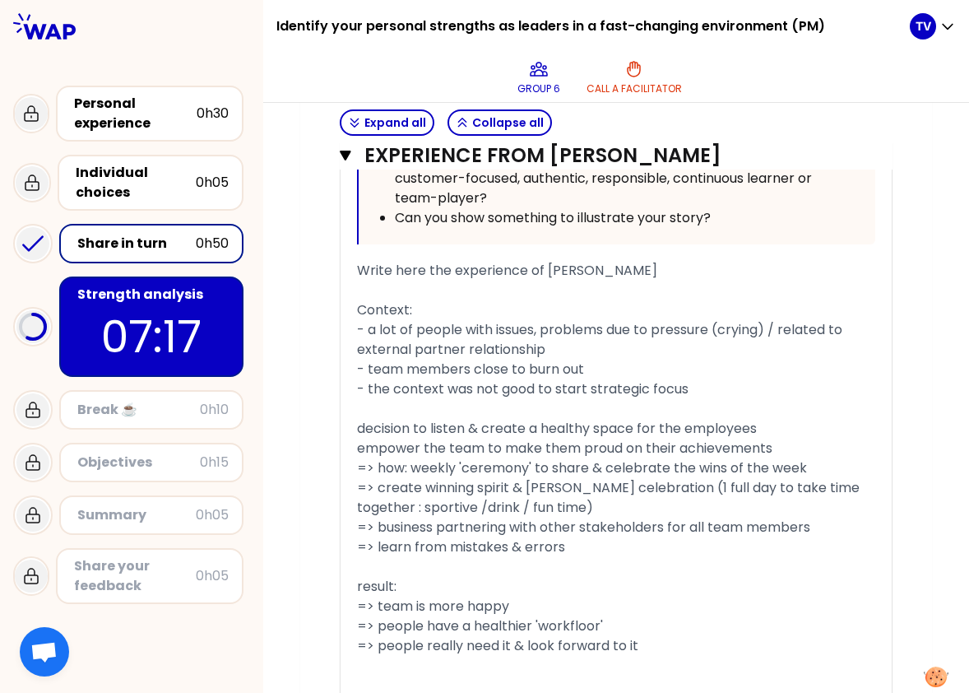
scroll to position [1173, 0]
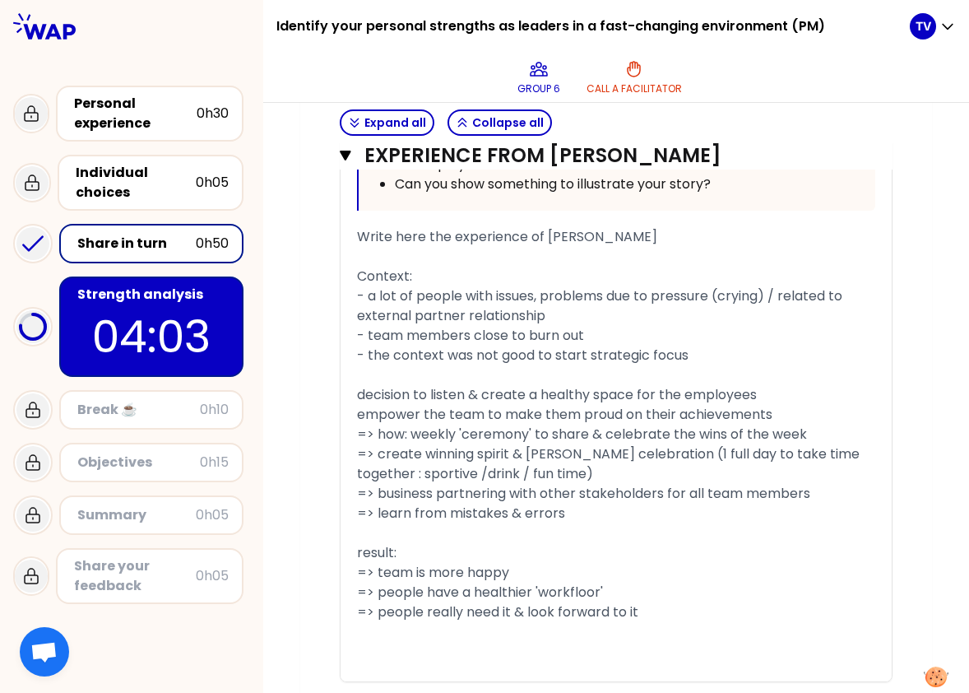
click at [333, 158] on div "Experience from [PERSON_NAME] Close H1 H2 Export saved « I created a healthy, f…" at bounding box center [616, 101] width 566 height 1223
click at [340, 157] on icon "button" at bounding box center [346, 155] width 12 height 13
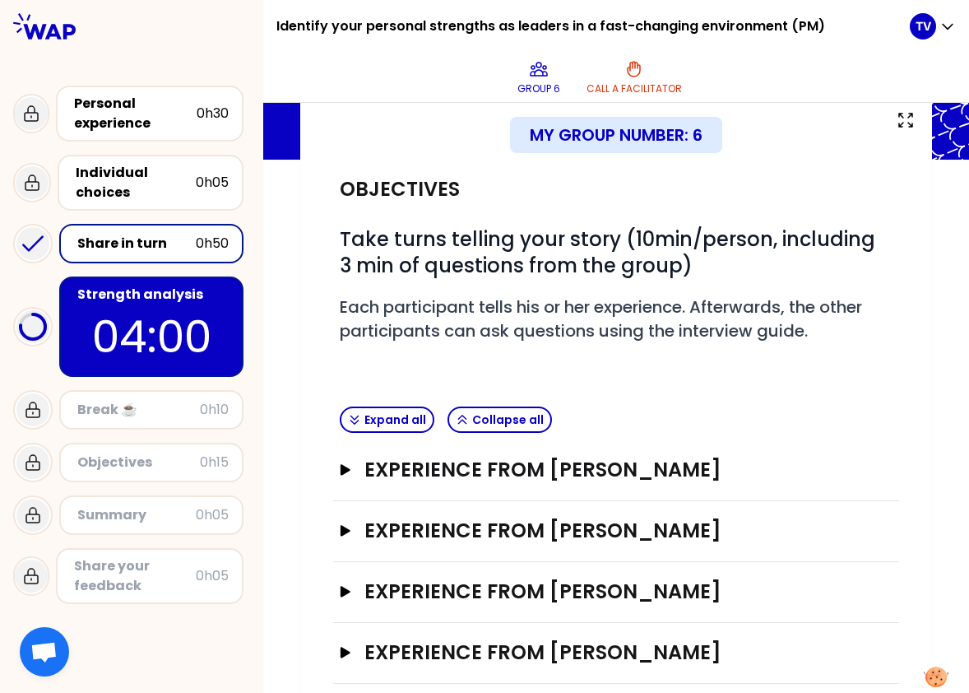
scroll to position [63, 0]
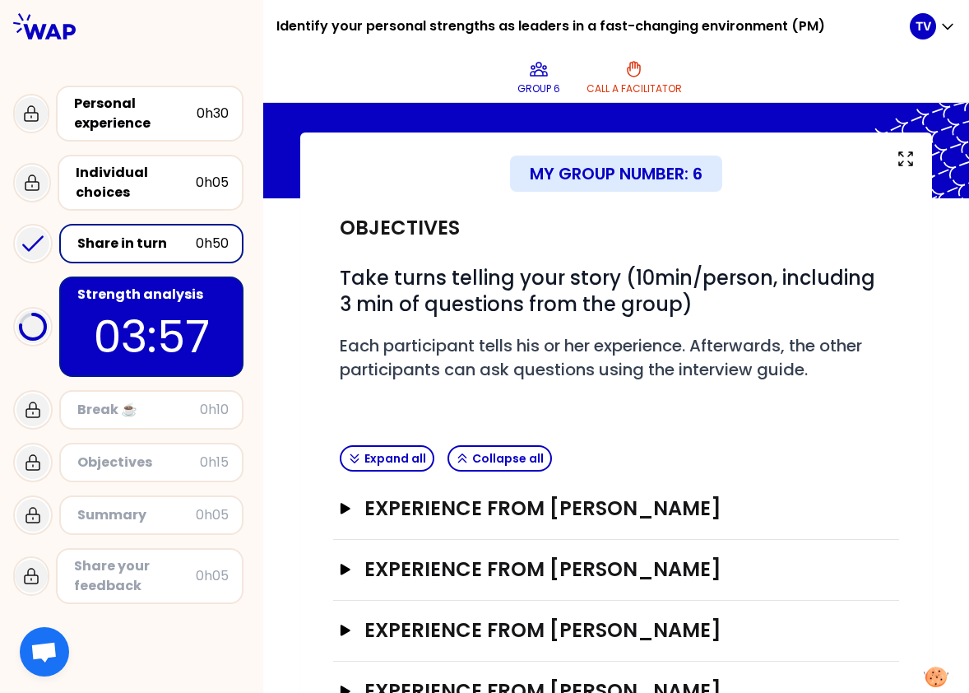
click at [180, 337] on p "03:57" at bounding box center [151, 336] width 155 height 64
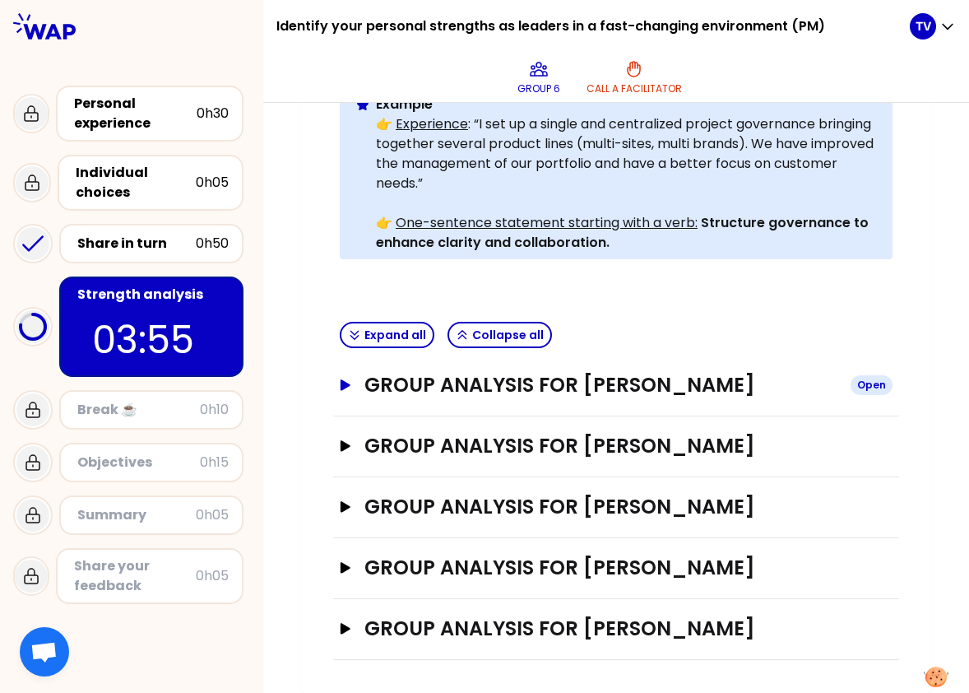
scroll to position [506, 0]
click at [349, 488] on button "Group analysis for [PERSON_NAME] Open" at bounding box center [616, 568] width 553 height 26
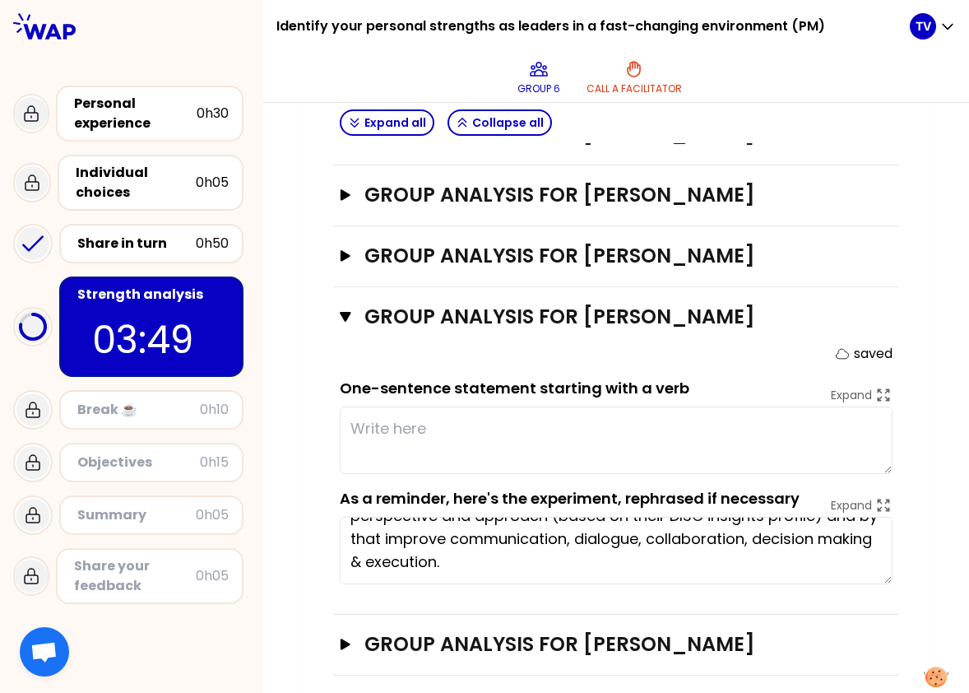
scroll to position [773, 0]
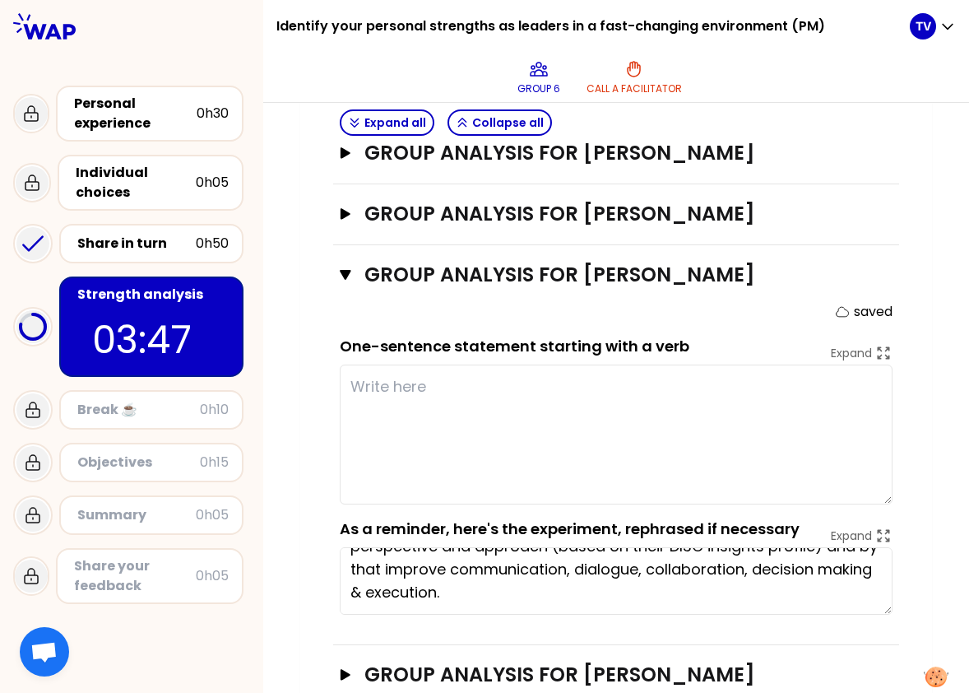
drag, startPoint x: 877, startPoint y: 455, endPoint x: 885, endPoint y: 528, distance: 73.6
click at [885, 488] on div "Group analysis for [PERSON_NAME] Close saved One-sentence statement starting wi…" at bounding box center [616, 445] width 566 height 400
click at [525, 414] on textarea at bounding box center [616, 435] width 553 height 140
click at [389, 411] on textarea "-" at bounding box center [616, 435] width 553 height 140
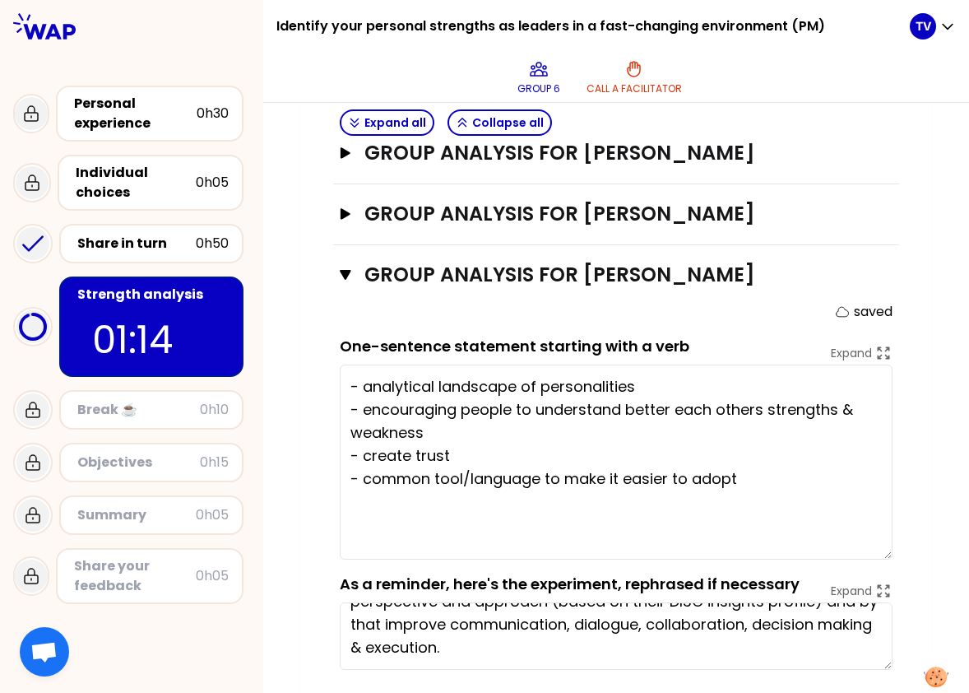
drag, startPoint x: 880, startPoint y: 525, endPoint x: 883, endPoint y: 580, distance: 55.2
click at [883, 488] on textarea "- analytical landscape of personalities - encouraging people to understand bett…" at bounding box center [616, 462] width 553 height 195
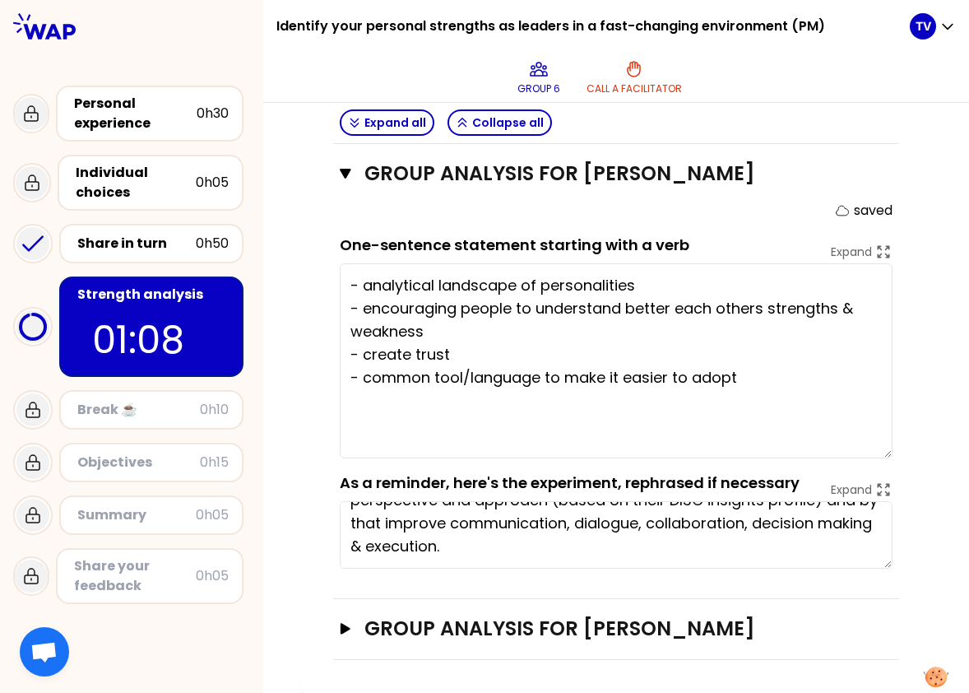
scroll to position [900, 0]
type textarea "- analytical landscape of personalities - encouraging people to understand bett…"
click at [341, 488] on button "Group analysis for [PERSON_NAME] Open" at bounding box center [616, 628] width 553 height 26
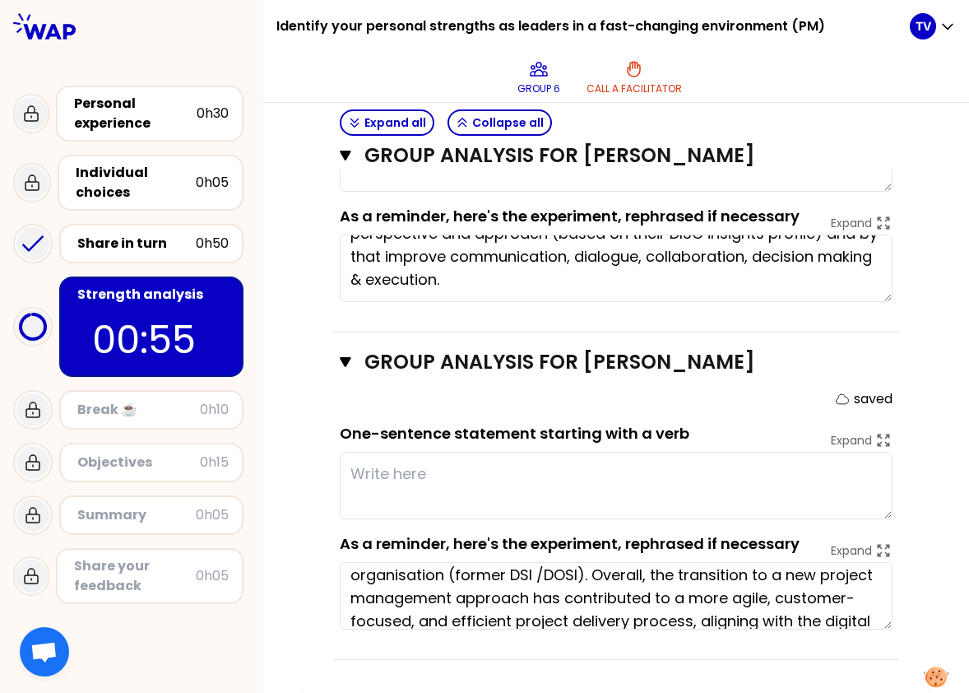
scroll to position [0, 0]
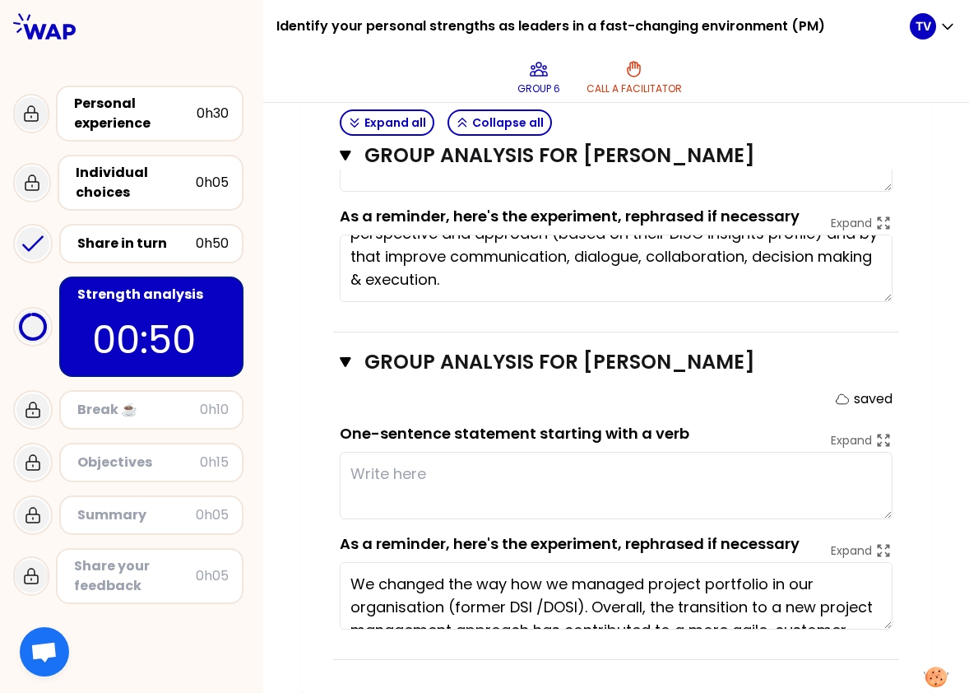
click at [434, 488] on textarea at bounding box center [616, 485] width 553 height 67
type textarea "- listening"
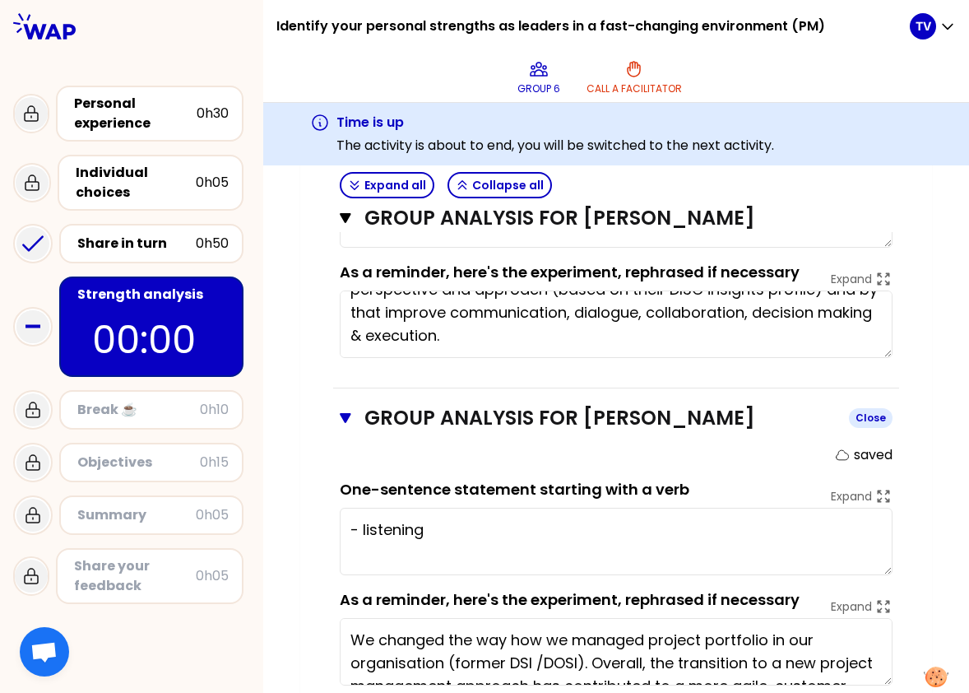
click at [340, 423] on icon "button" at bounding box center [345, 418] width 11 height 10
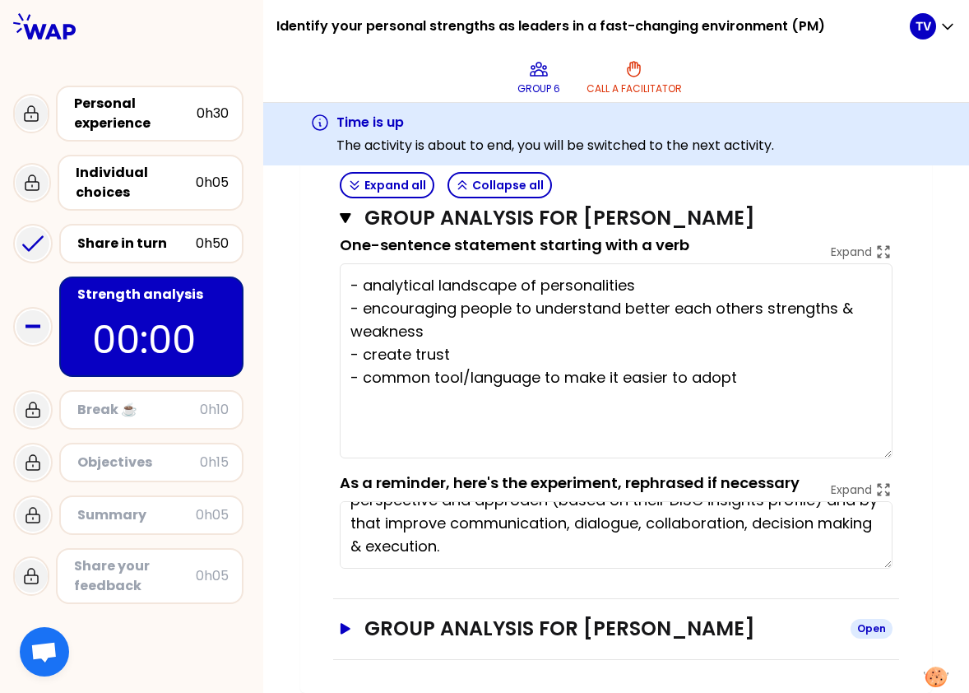
scroll to position [963, 0]
click at [453, 354] on textarea "- analytical landscape of personalities - encouraging people to understand bett…" at bounding box center [616, 360] width 553 height 195
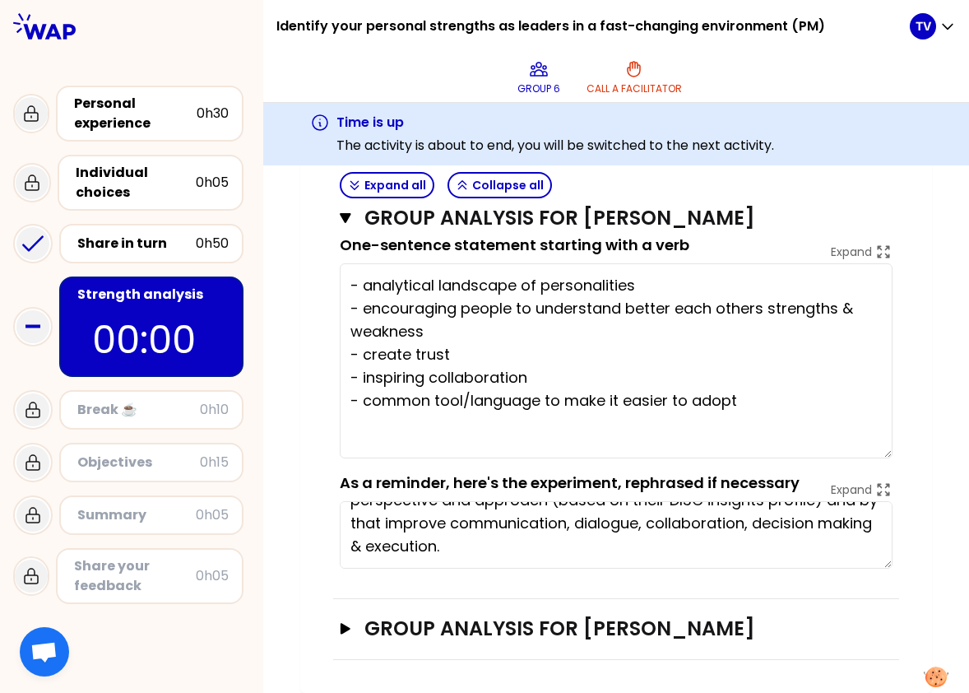
type textarea "- analytical landscape of personalities - encouraging people to understand bett…"
click at [333, 220] on div "Group analysis for [PERSON_NAME] Close saved One-sentence statement starting wi…" at bounding box center [616, 371] width 566 height 455
click at [340, 220] on icon "button" at bounding box center [345, 218] width 11 height 10
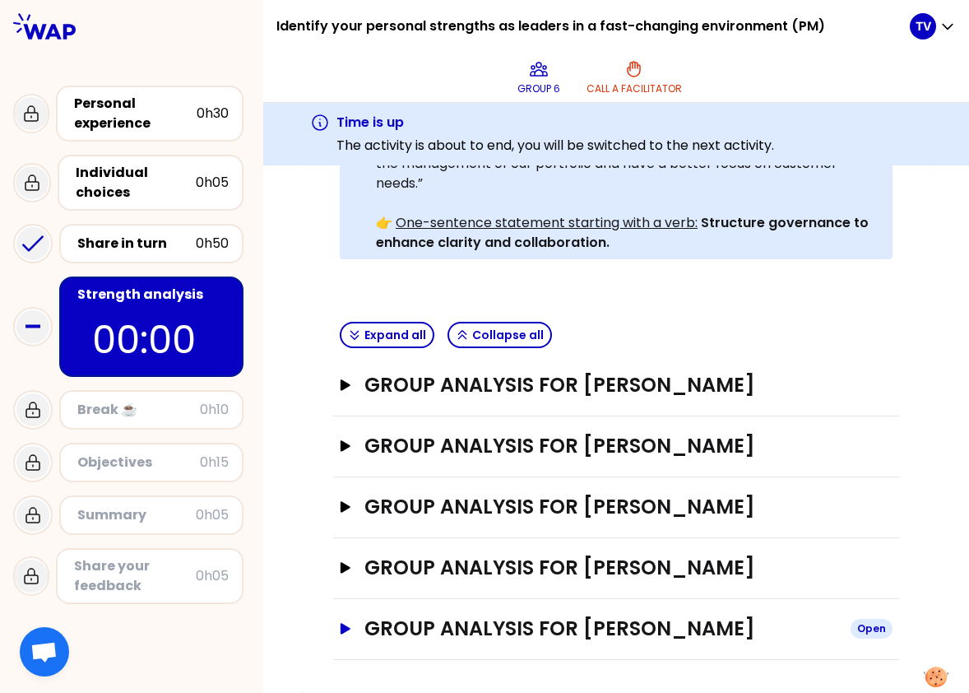
click at [339, 488] on icon "button" at bounding box center [345, 629] width 13 height 12
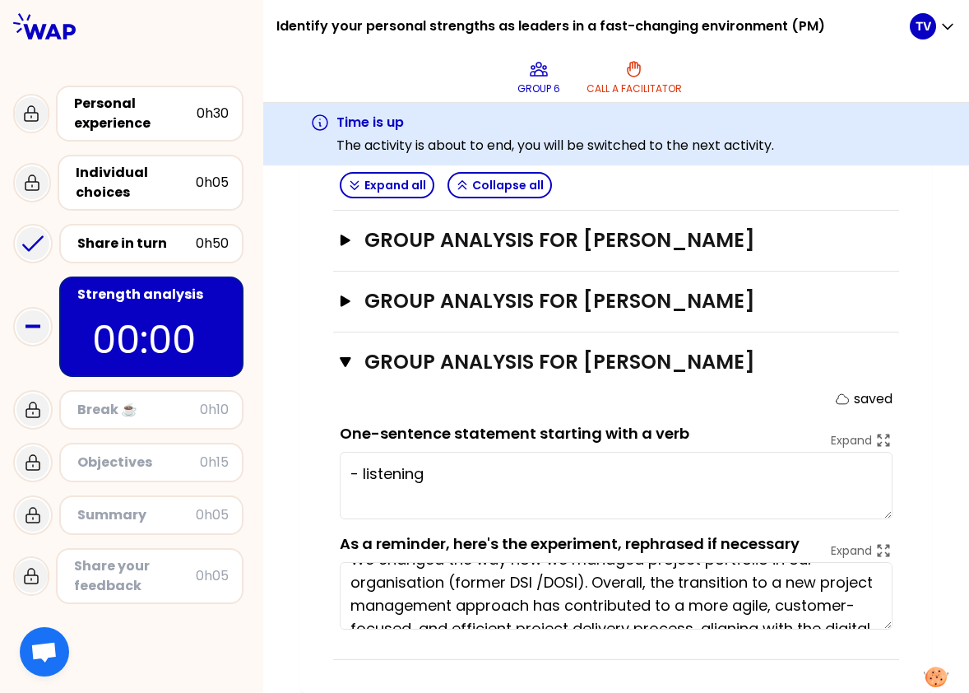
scroll to position [0, 0]
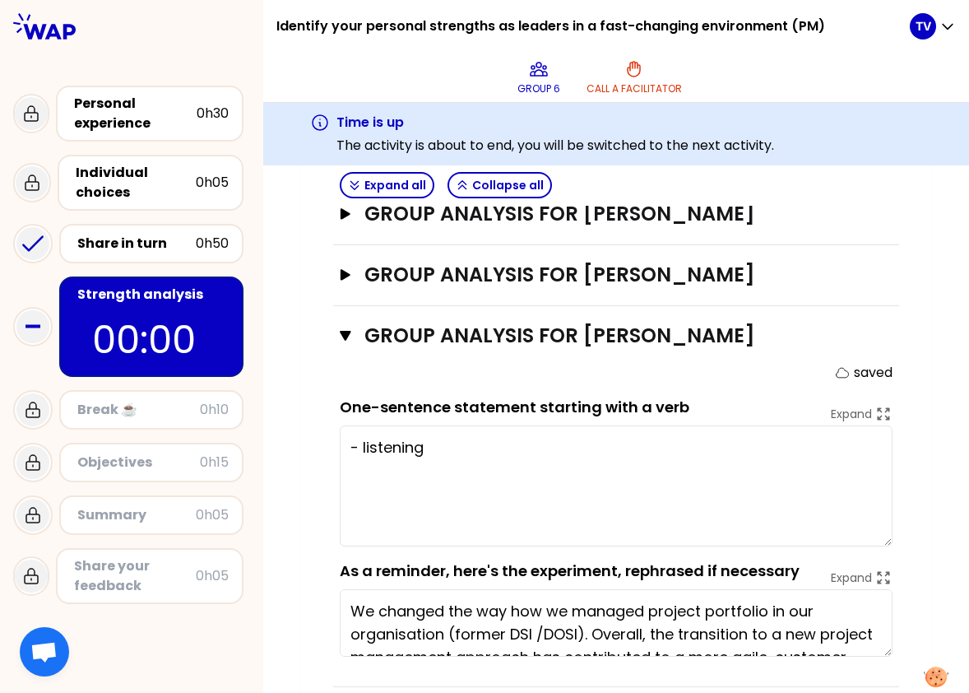
drag, startPoint x: 880, startPoint y: 517, endPoint x: 874, endPoint y: 570, distance: 53.8
click at [874, 488] on textarea "- listening" at bounding box center [616, 485] width 553 height 121
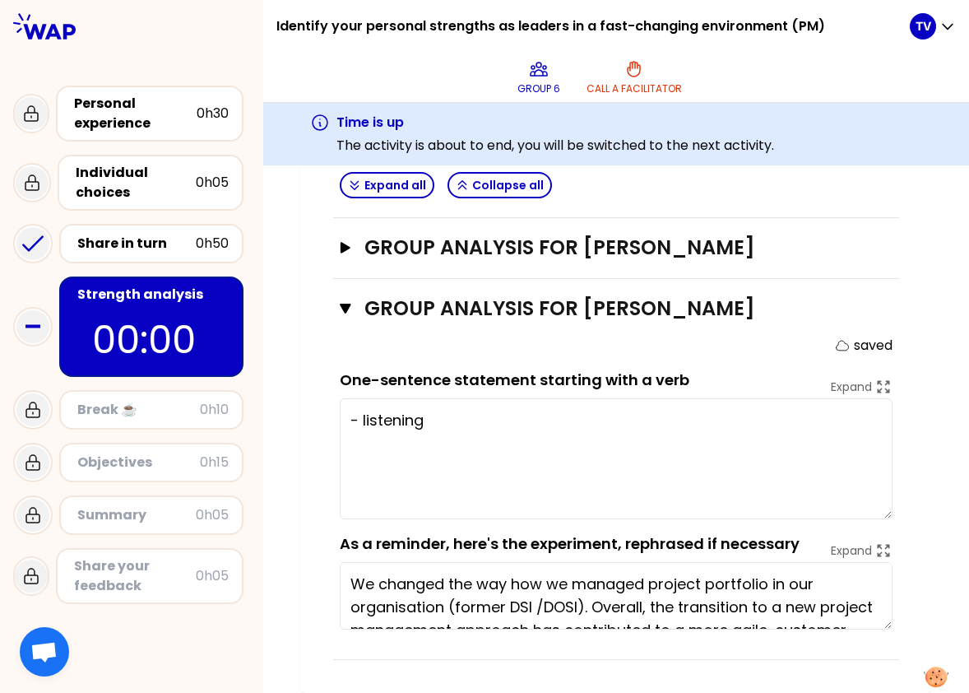
scroll to position [889, 0]
type textarea "- Listening -Communication, determination, result-oriented"
click at [340, 312] on icon "button" at bounding box center [346, 308] width 12 height 13
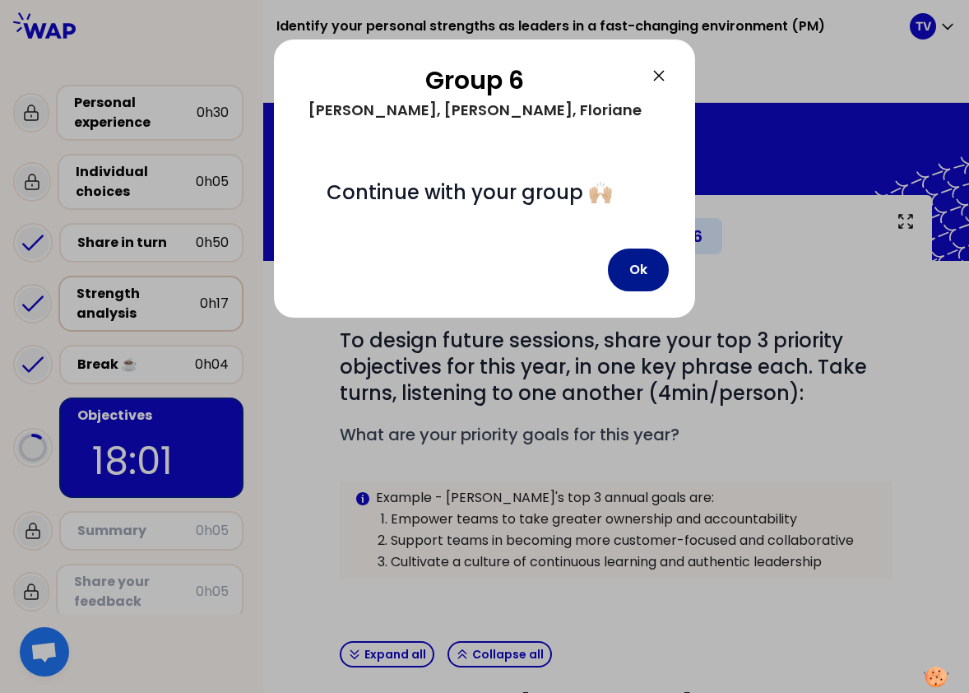
click at [638, 291] on button "Ok" at bounding box center [638, 269] width 61 height 43
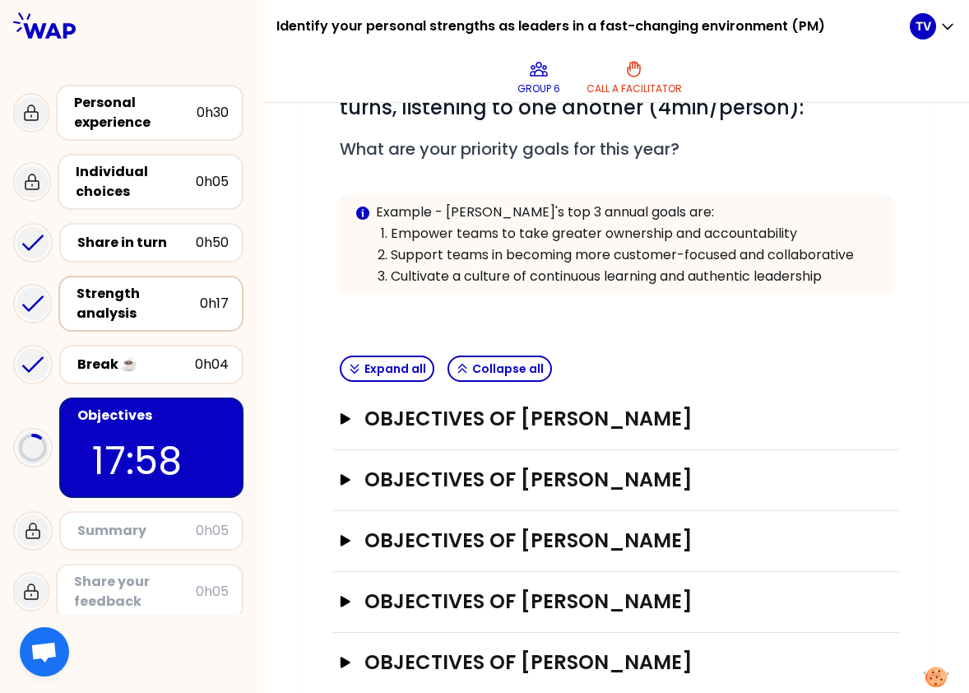
scroll to position [319, 0]
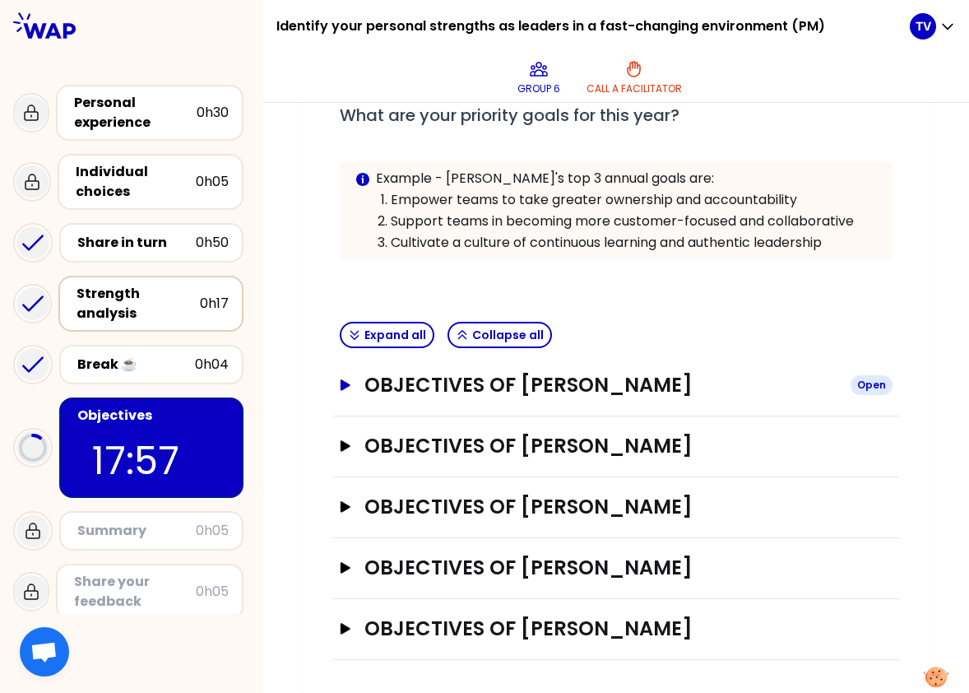
click at [346, 381] on button "Objectives of [PERSON_NAME] Open" at bounding box center [616, 385] width 553 height 26
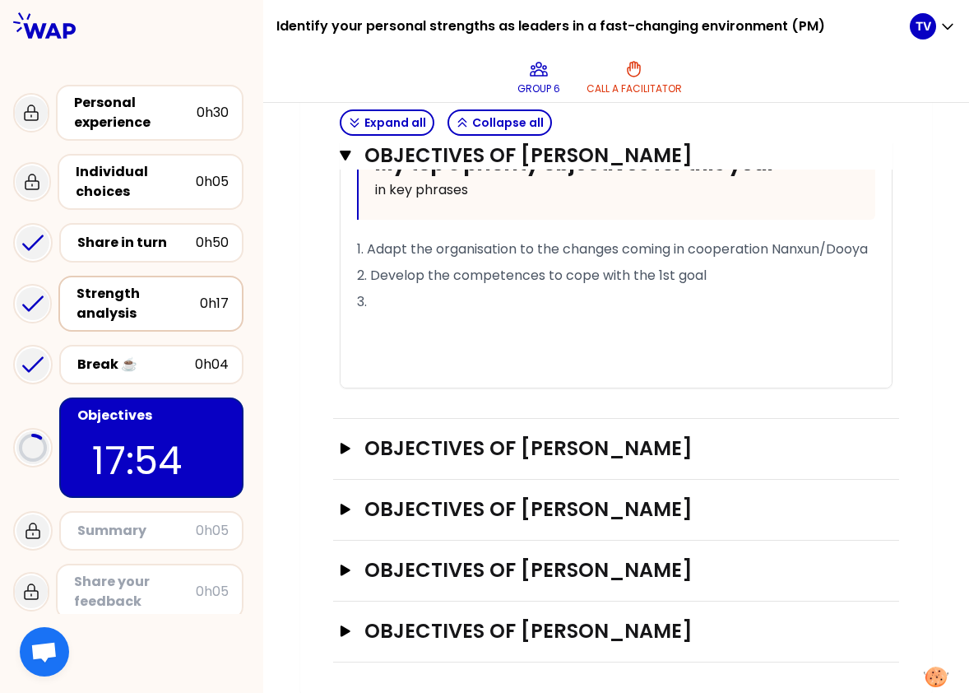
scroll to position [712, 0]
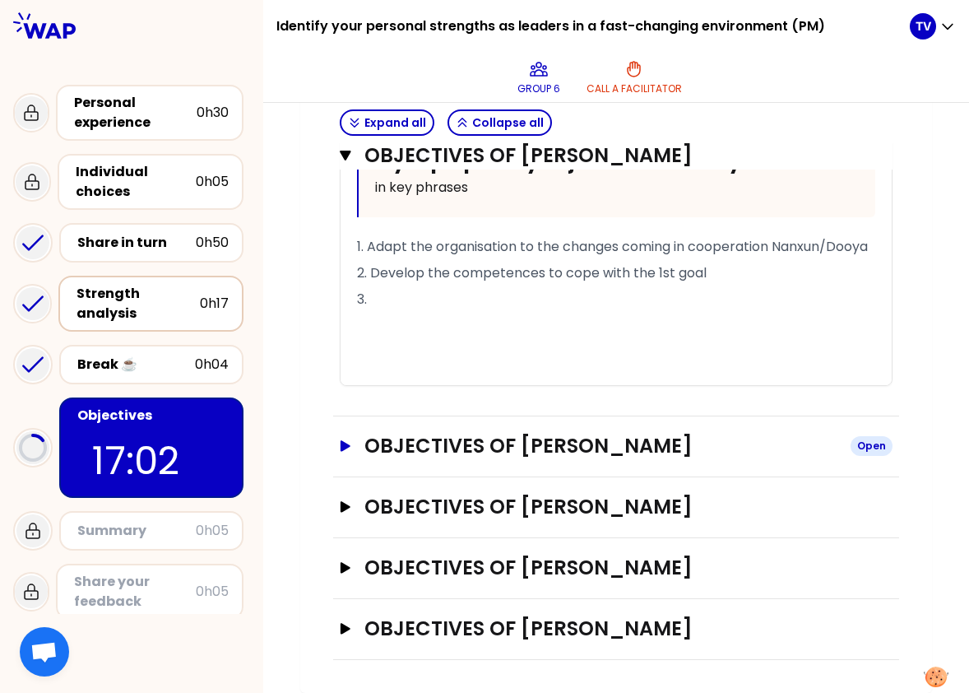
click at [340, 455] on button "Objectives of [PERSON_NAME] Open" at bounding box center [616, 446] width 553 height 26
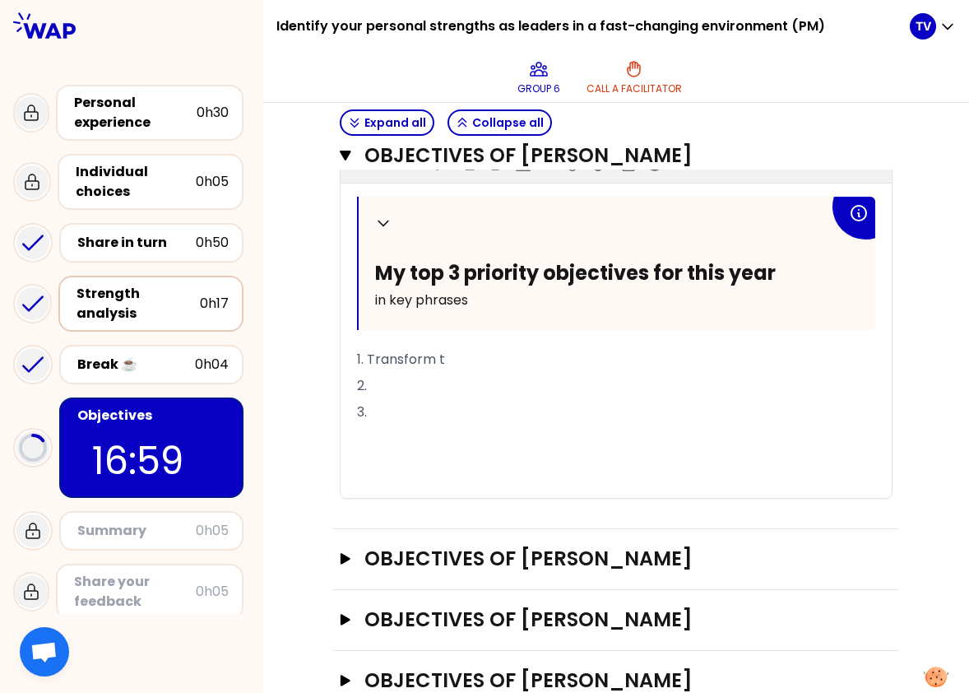
scroll to position [1084, 0]
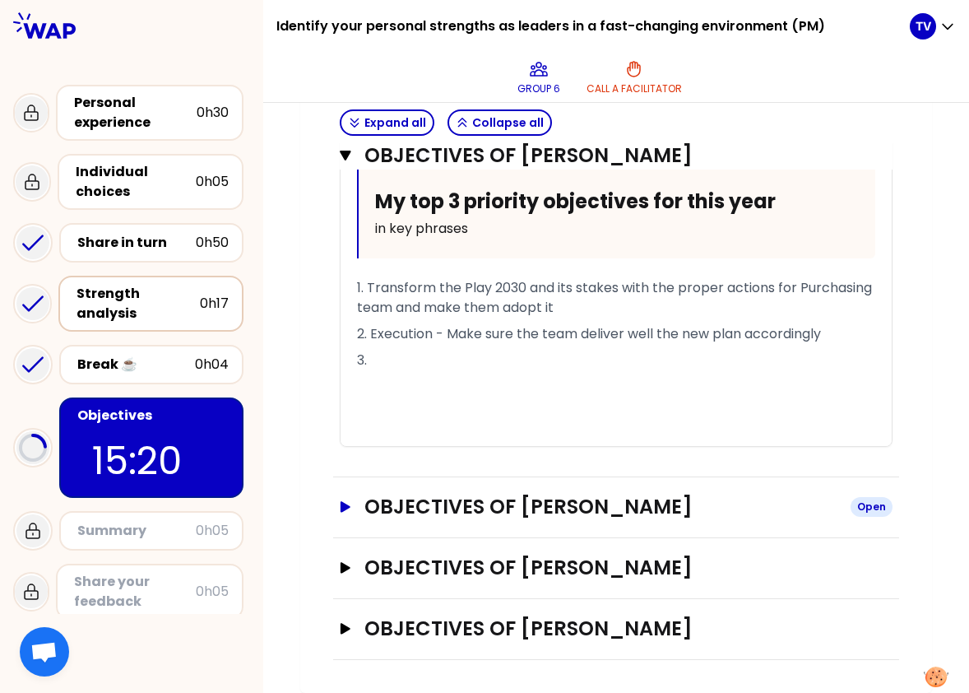
click at [340, 488] on button "Objectives of [PERSON_NAME] Open" at bounding box center [616, 507] width 553 height 26
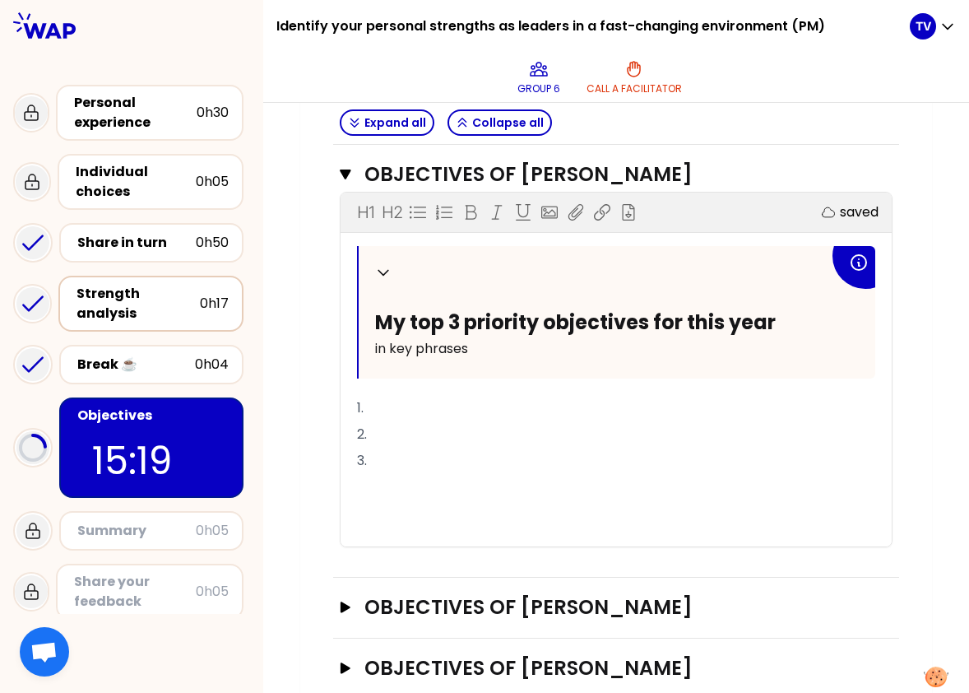
scroll to position [1455, 0]
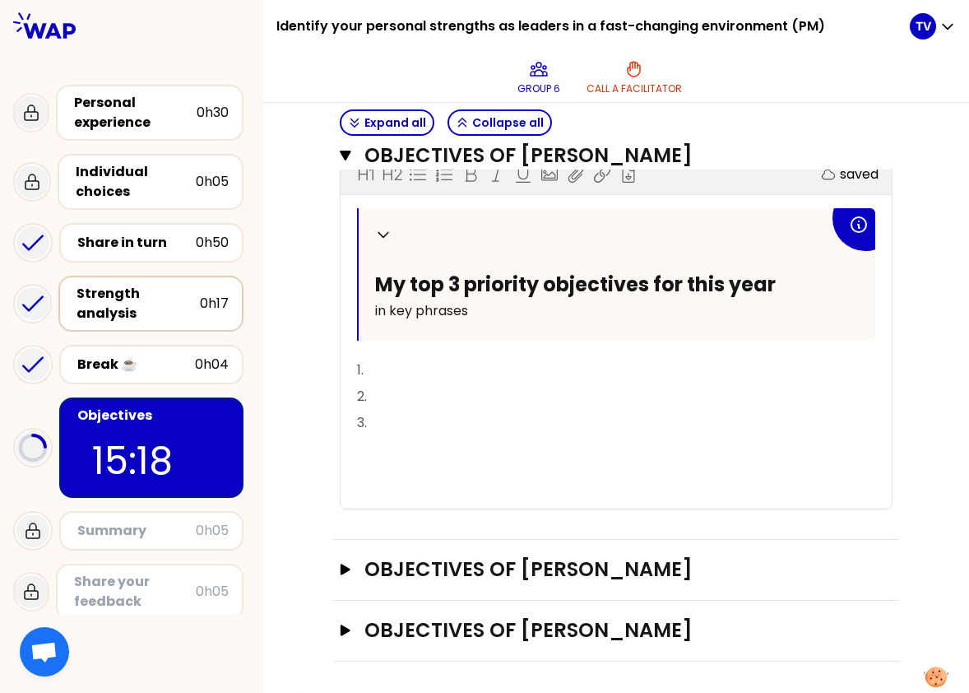
click at [411, 383] on p "1." at bounding box center [616, 370] width 518 height 26
click at [490, 379] on span "1. Embark business in new data" at bounding box center [455, 369] width 197 height 19
click at [415, 408] on p "2." at bounding box center [616, 396] width 518 height 26
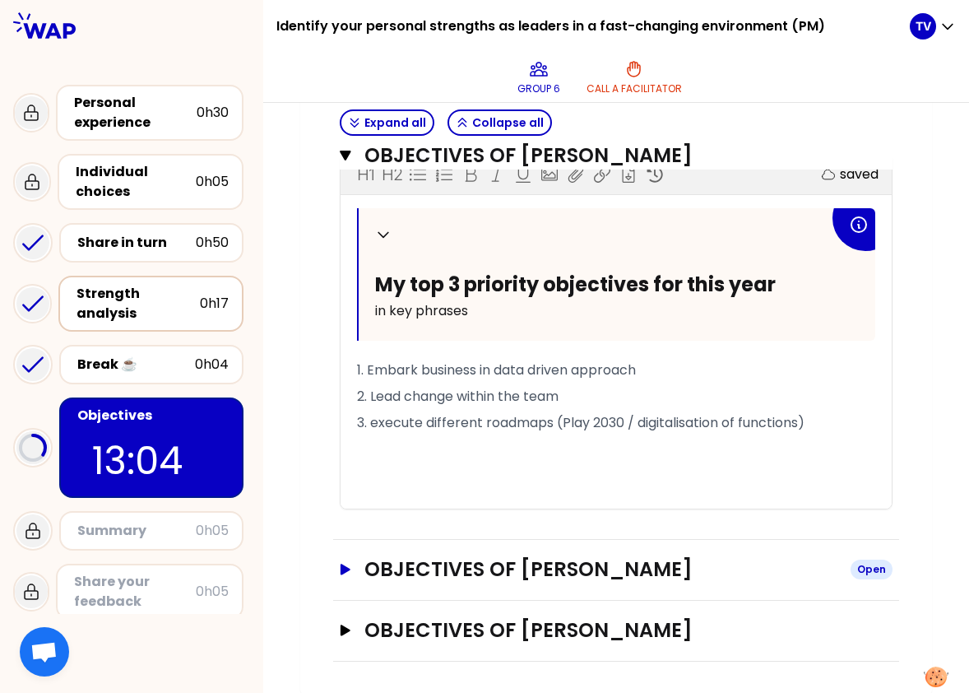
click at [341, 488] on icon "button" at bounding box center [345, 570] width 13 height 12
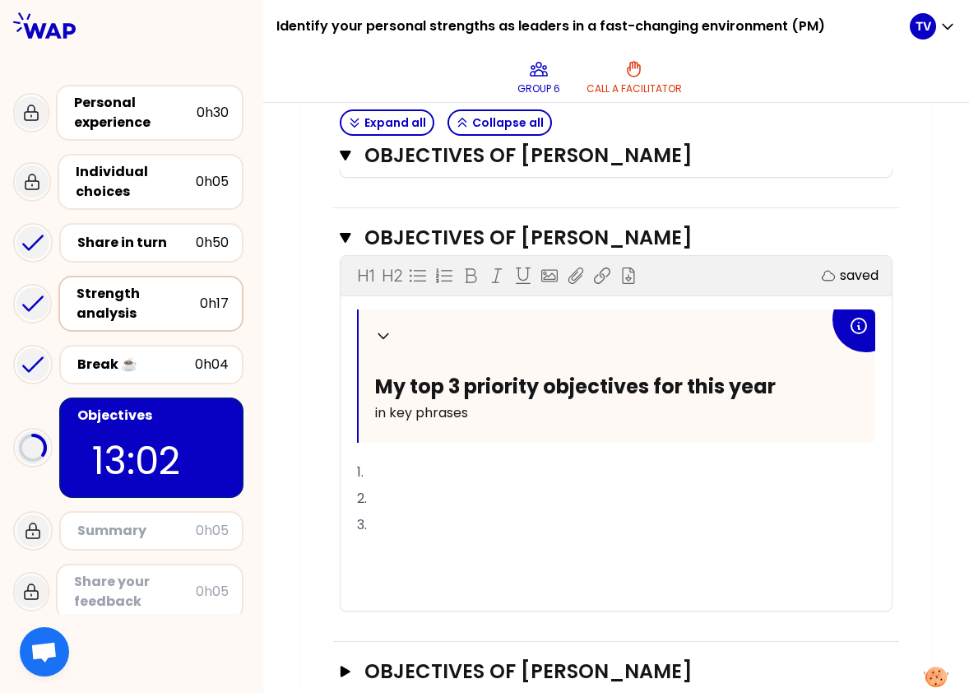
scroll to position [1825, 0]
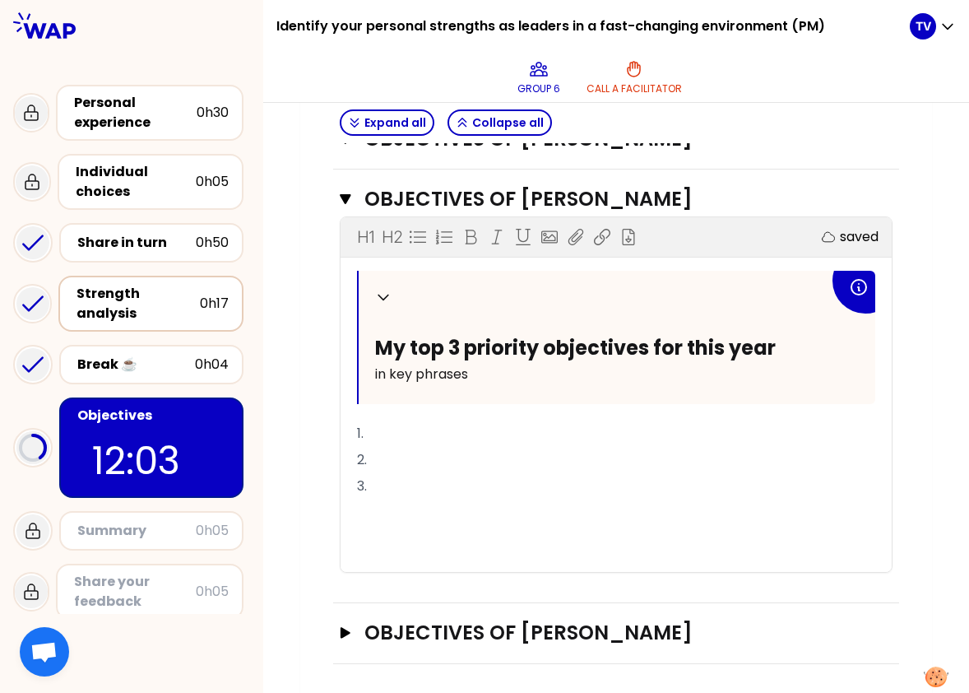
click at [450, 447] on p "1." at bounding box center [616, 433] width 518 height 26
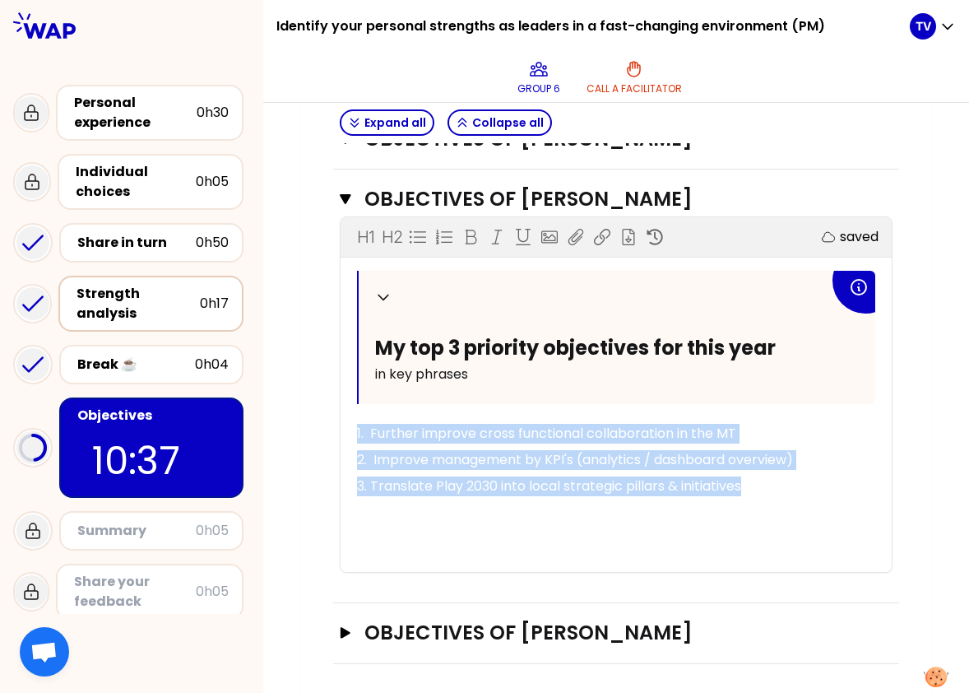
click at [375, 361] on span "My top 3 priority objectives for this year" at bounding box center [575, 347] width 401 height 27
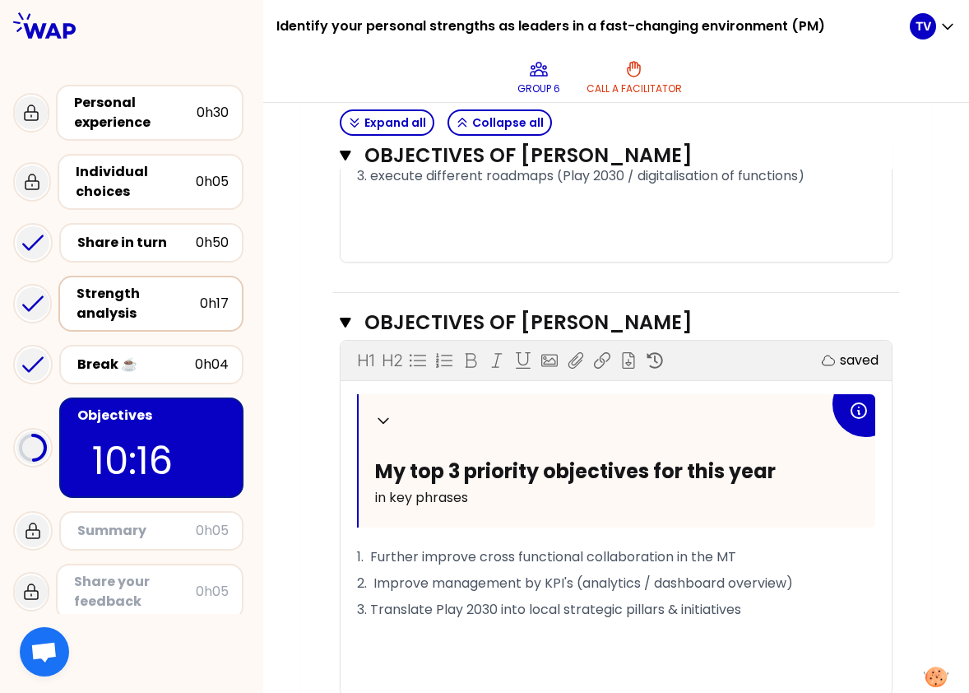
click at [116, 295] on div "Strength analysis" at bounding box center [138, 303] width 123 height 39
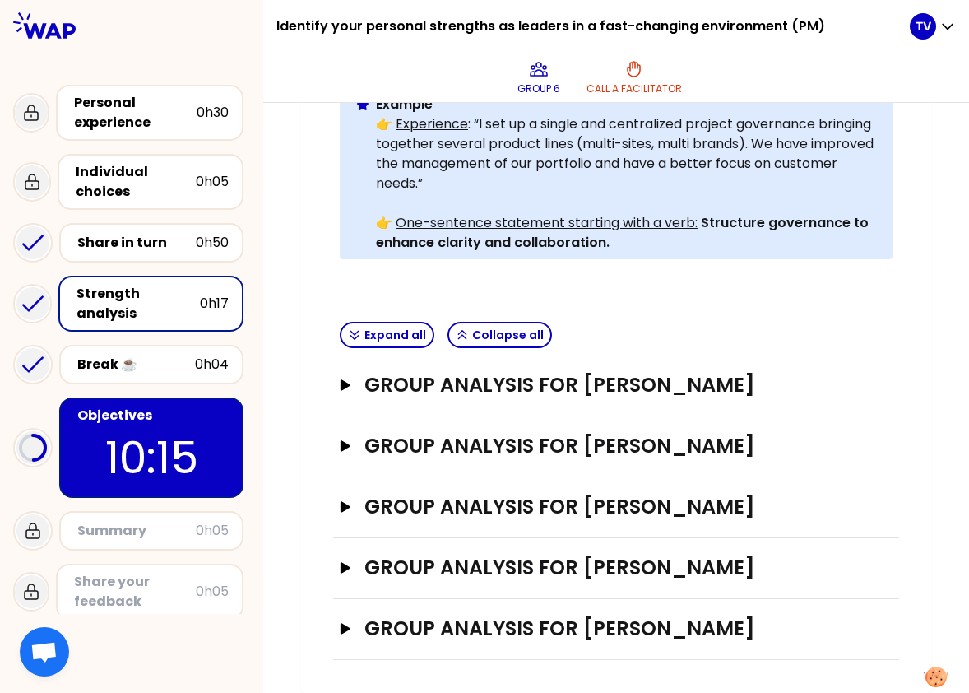
scroll to position [506, 0]
click at [209, 15] on div at bounding box center [131, 26] width 263 height 52
click at [103, 488] on div "Summary" at bounding box center [136, 531] width 118 height 20
click at [150, 436] on p "08:58" at bounding box center [151, 457] width 155 height 64
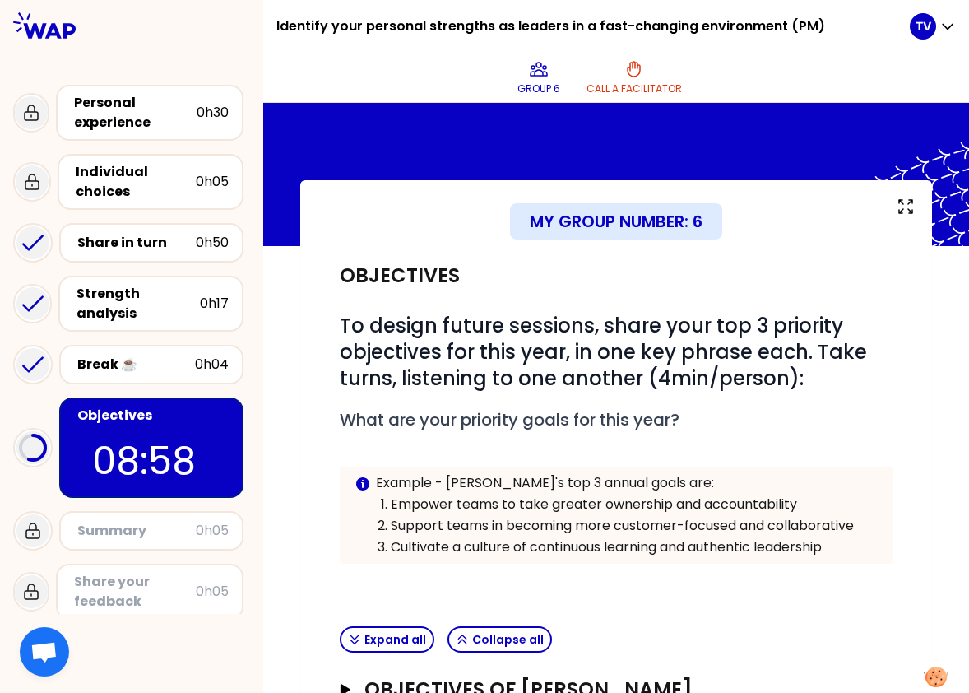
scroll to position [319, 0]
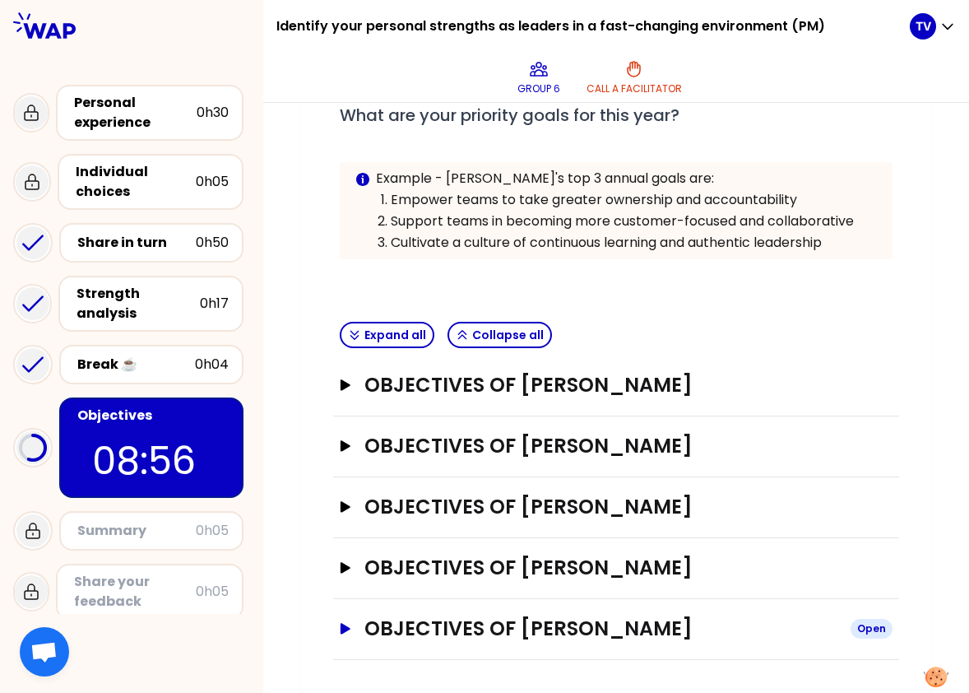
click at [416, 488] on h3 "Objectives of [PERSON_NAME]" at bounding box center [601, 628] width 473 height 26
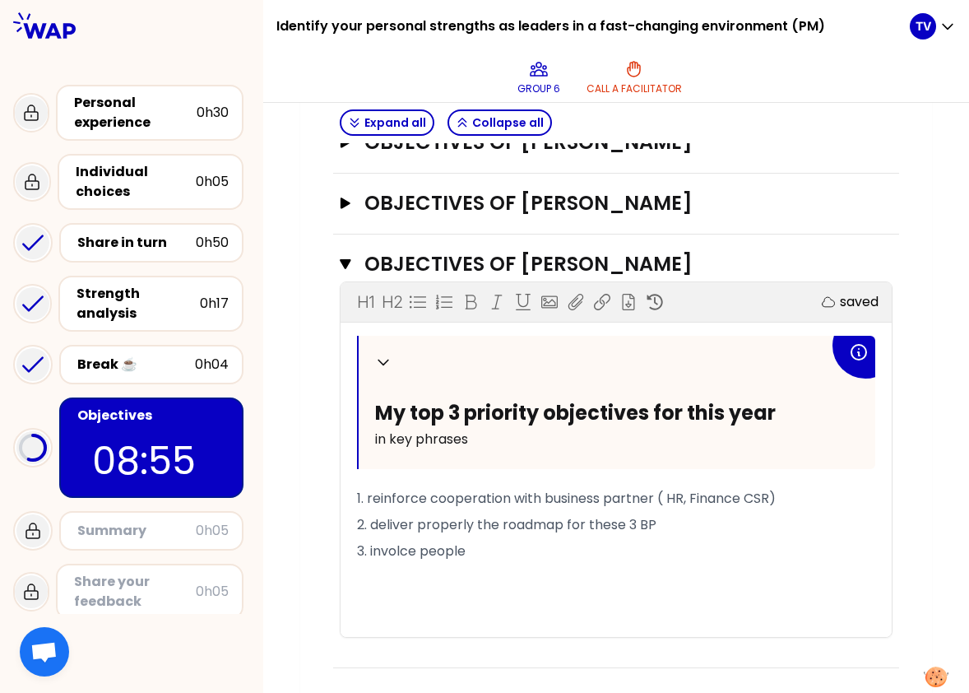
scroll to position [692, 0]
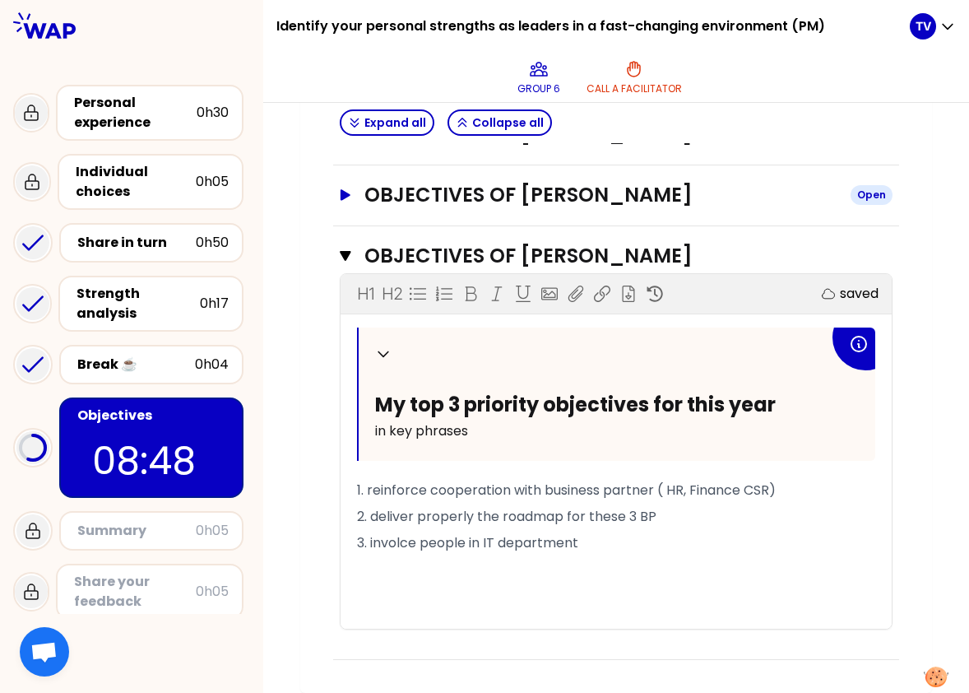
click at [340, 202] on button "Objectives of [PERSON_NAME] Open" at bounding box center [616, 195] width 553 height 26
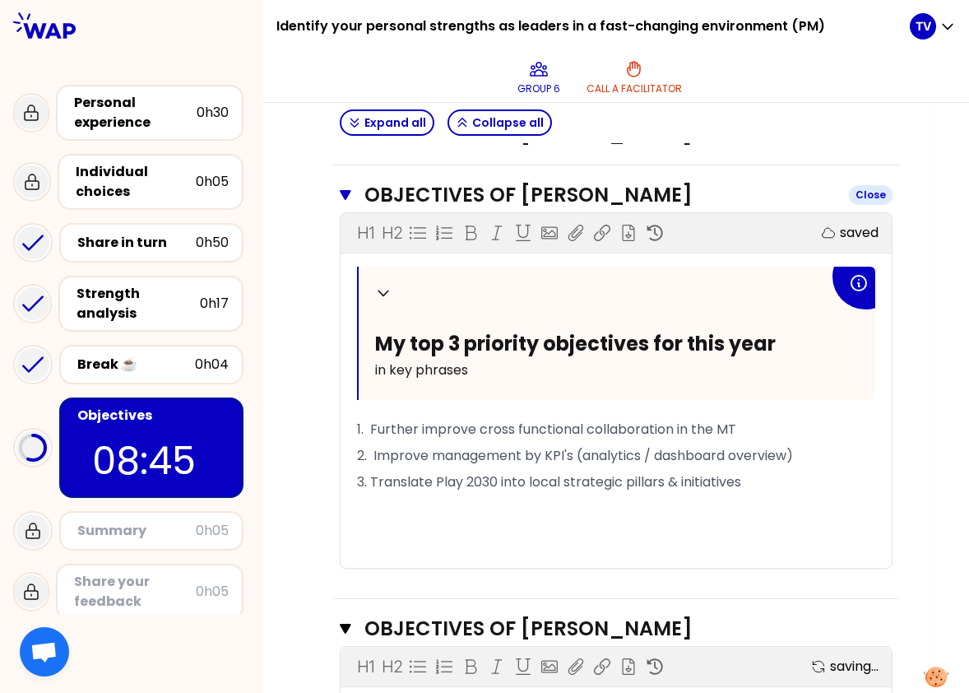
click at [340, 202] on button "Objectives of [PERSON_NAME] Close" at bounding box center [616, 195] width 553 height 26
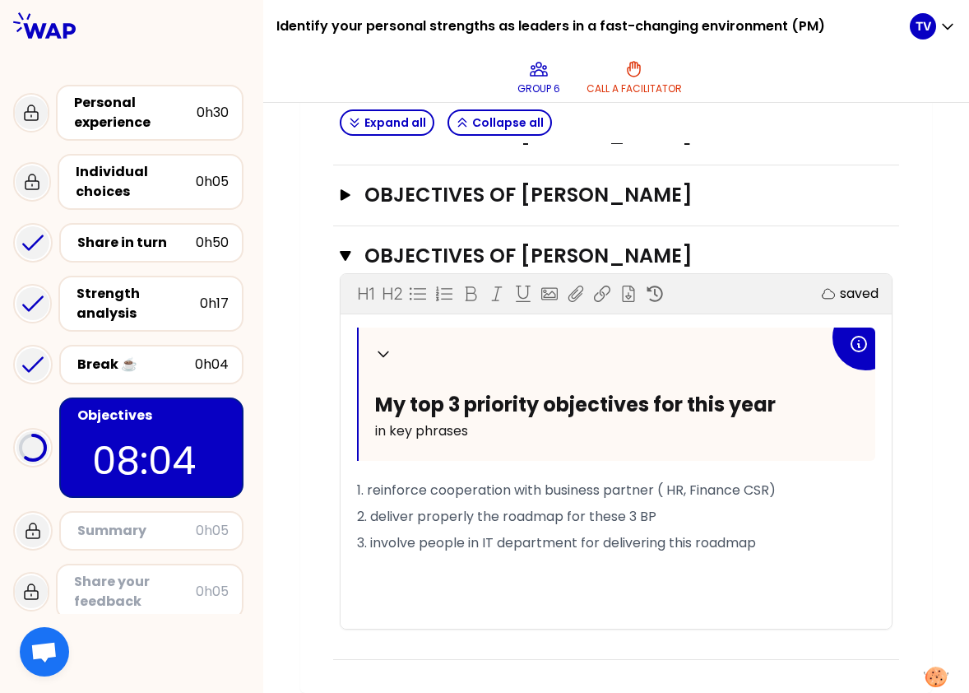
click at [137, 432] on p "08:04" at bounding box center [151, 461] width 118 height 58
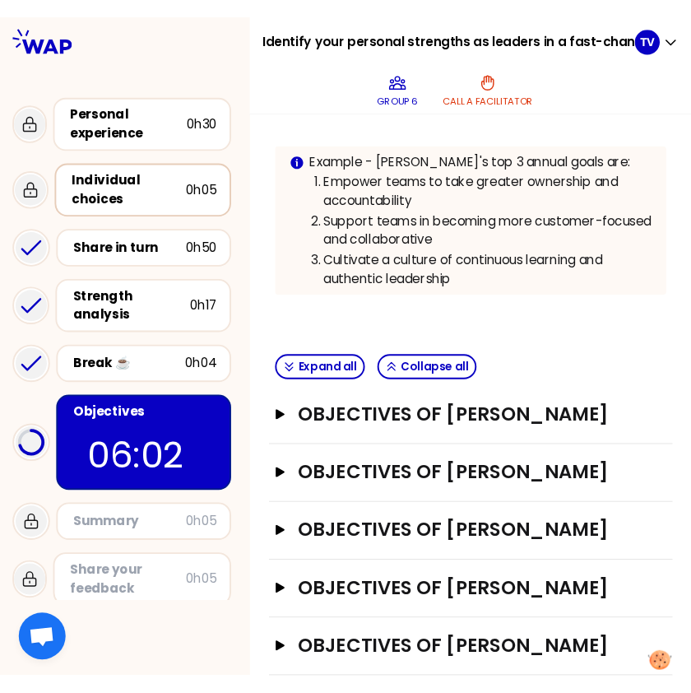
scroll to position [385, 0]
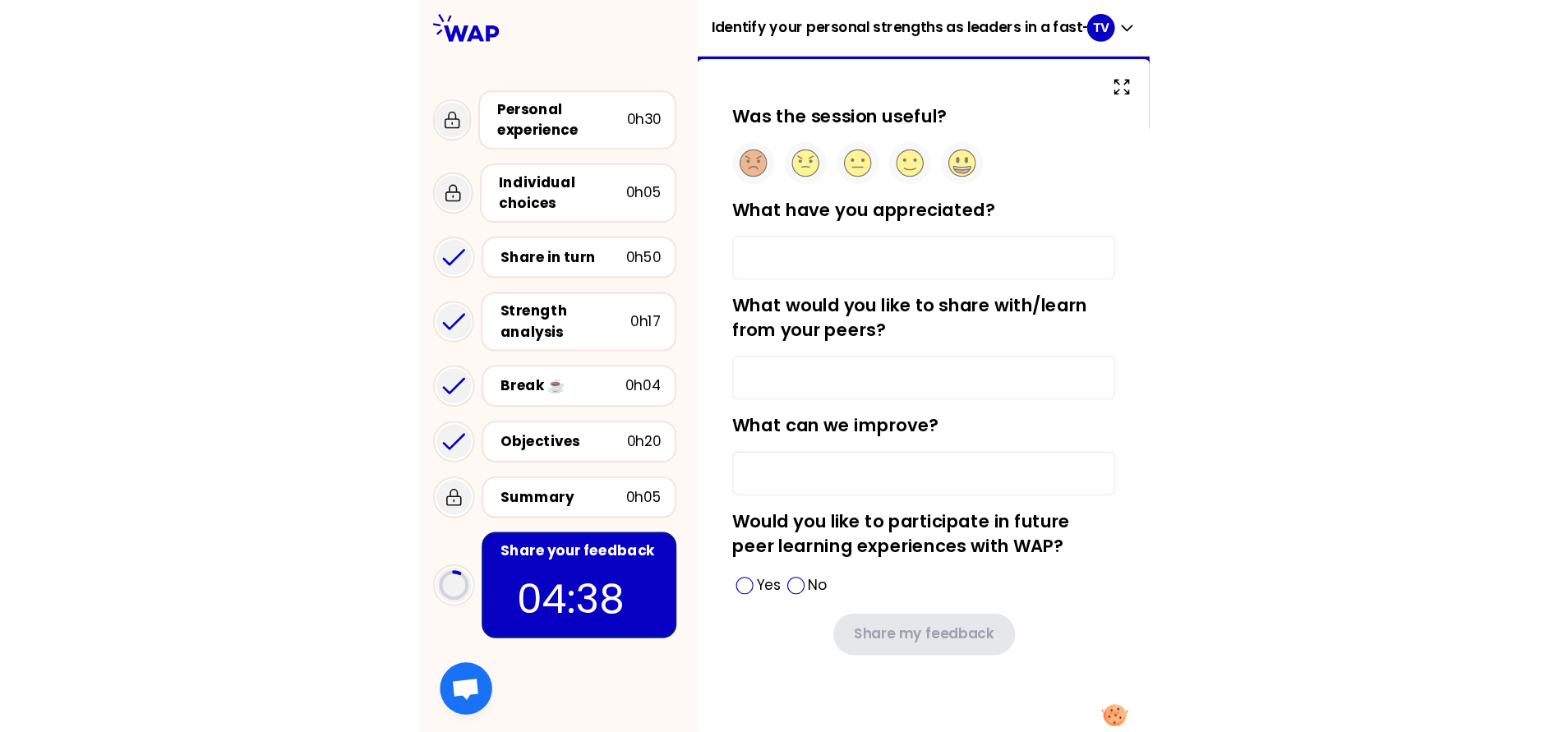
scroll to position [30, 0]
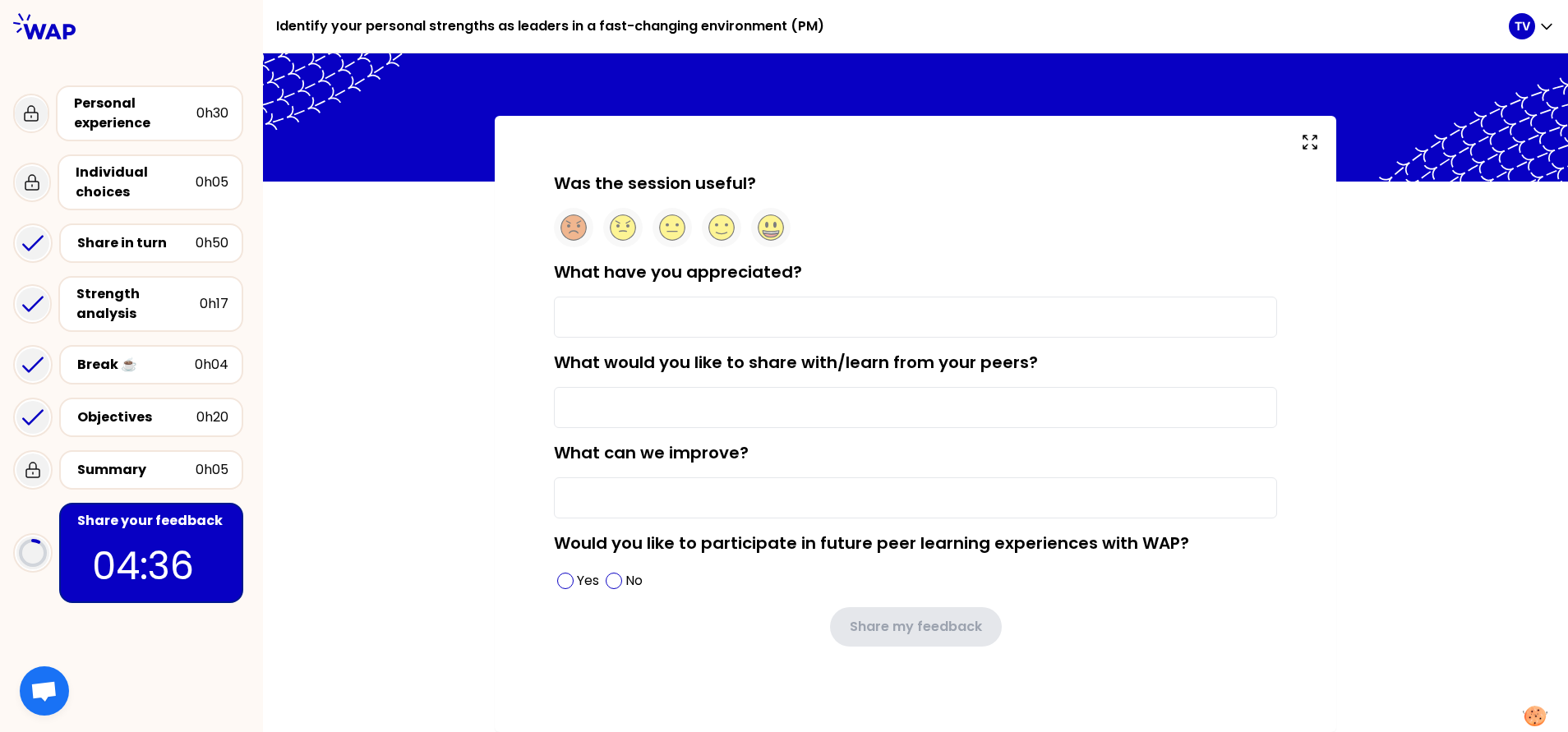
click at [911, 315] on input "What have you appreciated?" at bounding box center [916, 317] width 723 height 41
click at [713, 227] on circle at bounding box center [722, 229] width 26 height 26
click at [698, 396] on input "What would you like to share with/learn from your peers?" at bounding box center [916, 407] width 723 height 41
click at [768, 321] on input "What have you appreciated?" at bounding box center [916, 317] width 723 height 41
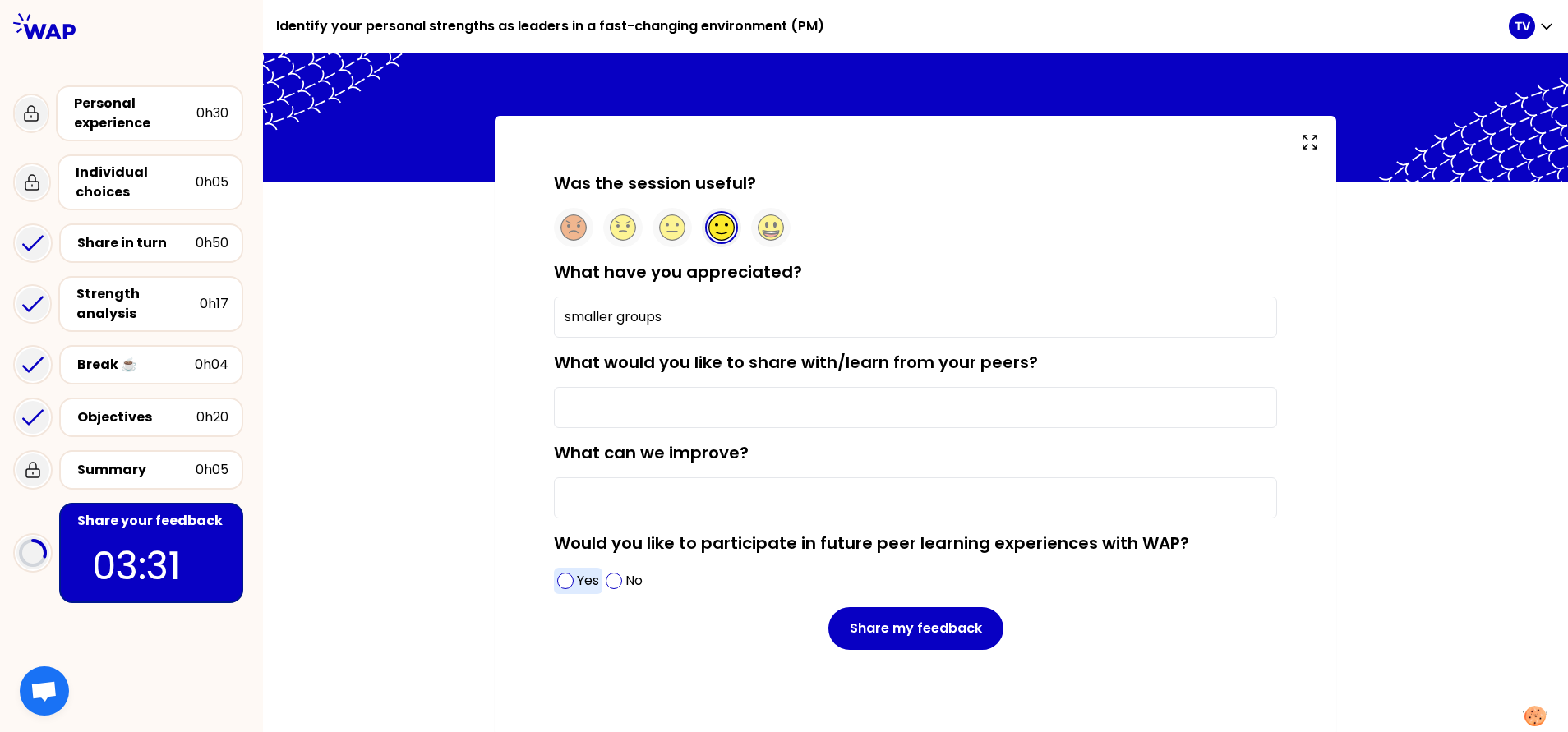
click at [577, 487] on p "Yes" at bounding box center [588, 581] width 22 height 20
click at [652, 404] on input "What would you like to share with/learn from your peers?" at bounding box center [916, 407] width 723 height 41
click at [690, 304] on input "smaller groups" at bounding box center [916, 317] width 723 height 41
type input "smaller groups /"
click at [688, 400] on input "What would you like to share with/learn from your peers?" at bounding box center [916, 407] width 723 height 41
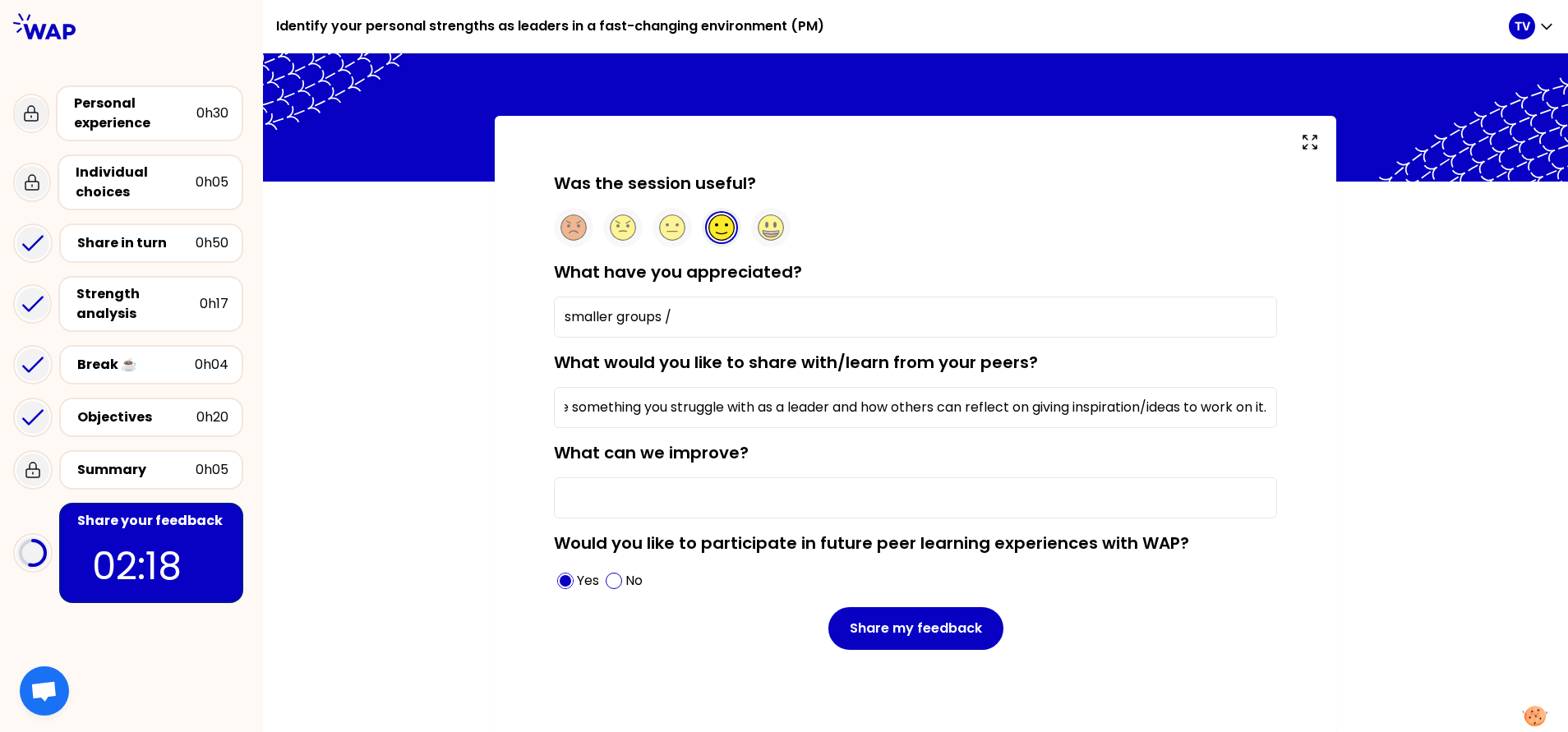
scroll to position [0, 445]
type input "good to share good experiences. It might also be an idea to share something you…"
type input "break was a bit short ;-)"
click at [778, 321] on input "smaller groups /" at bounding box center [916, 317] width 723 height 41
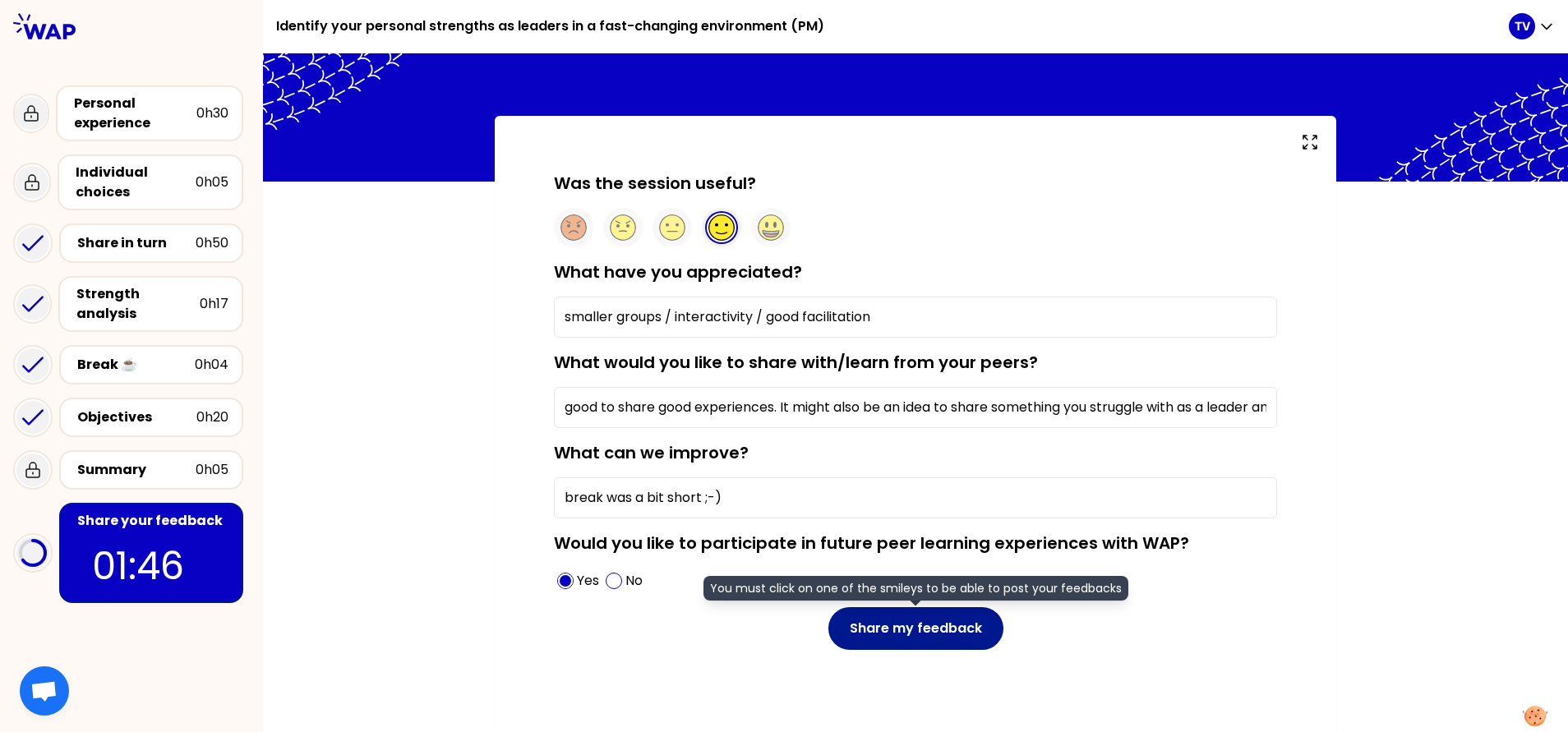
type input "smaller groups / interactivity / good facilitation"
click at [930, 487] on button "Share my feedback" at bounding box center [915, 628] width 175 height 43
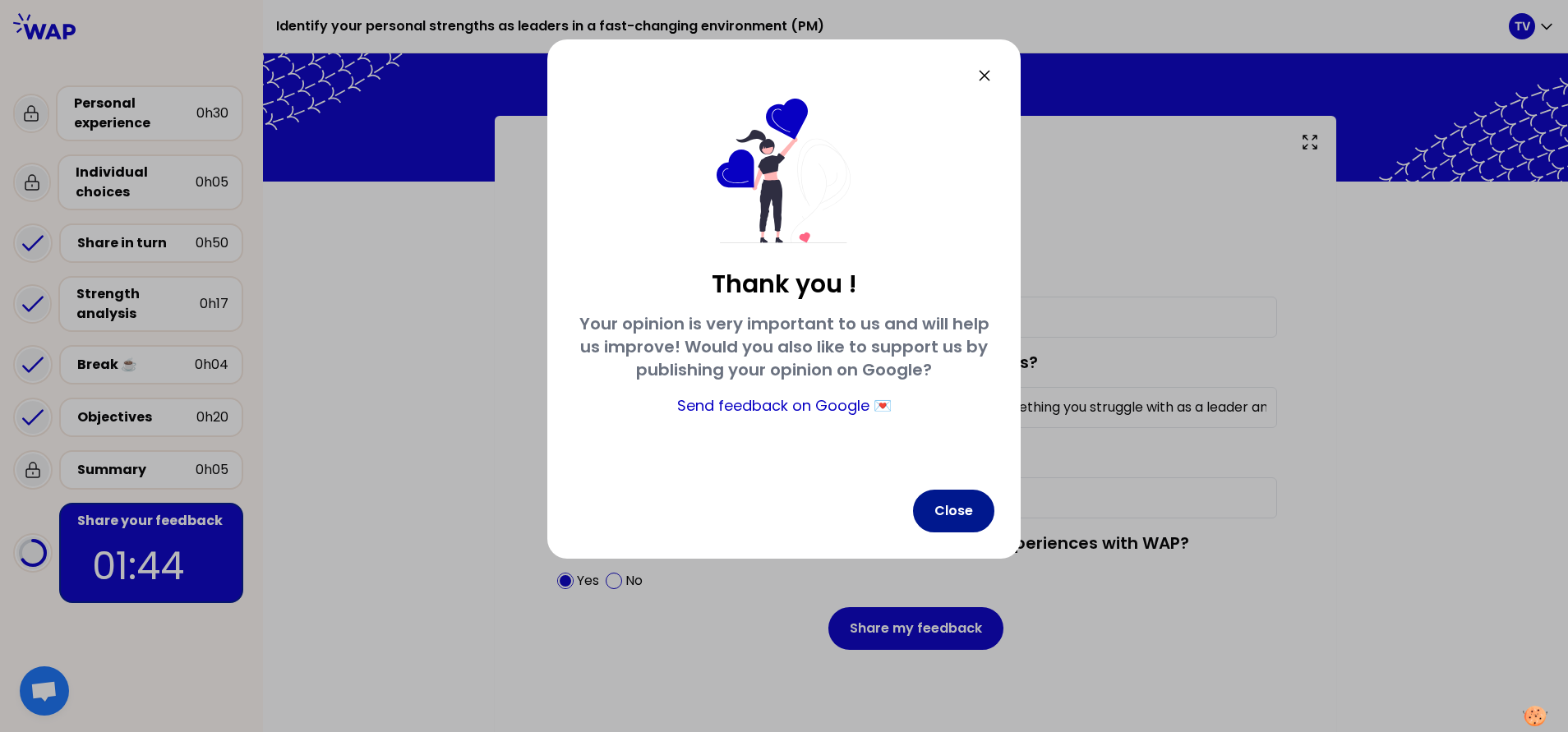
click at [961, 487] on button "Close" at bounding box center [953, 510] width 81 height 43
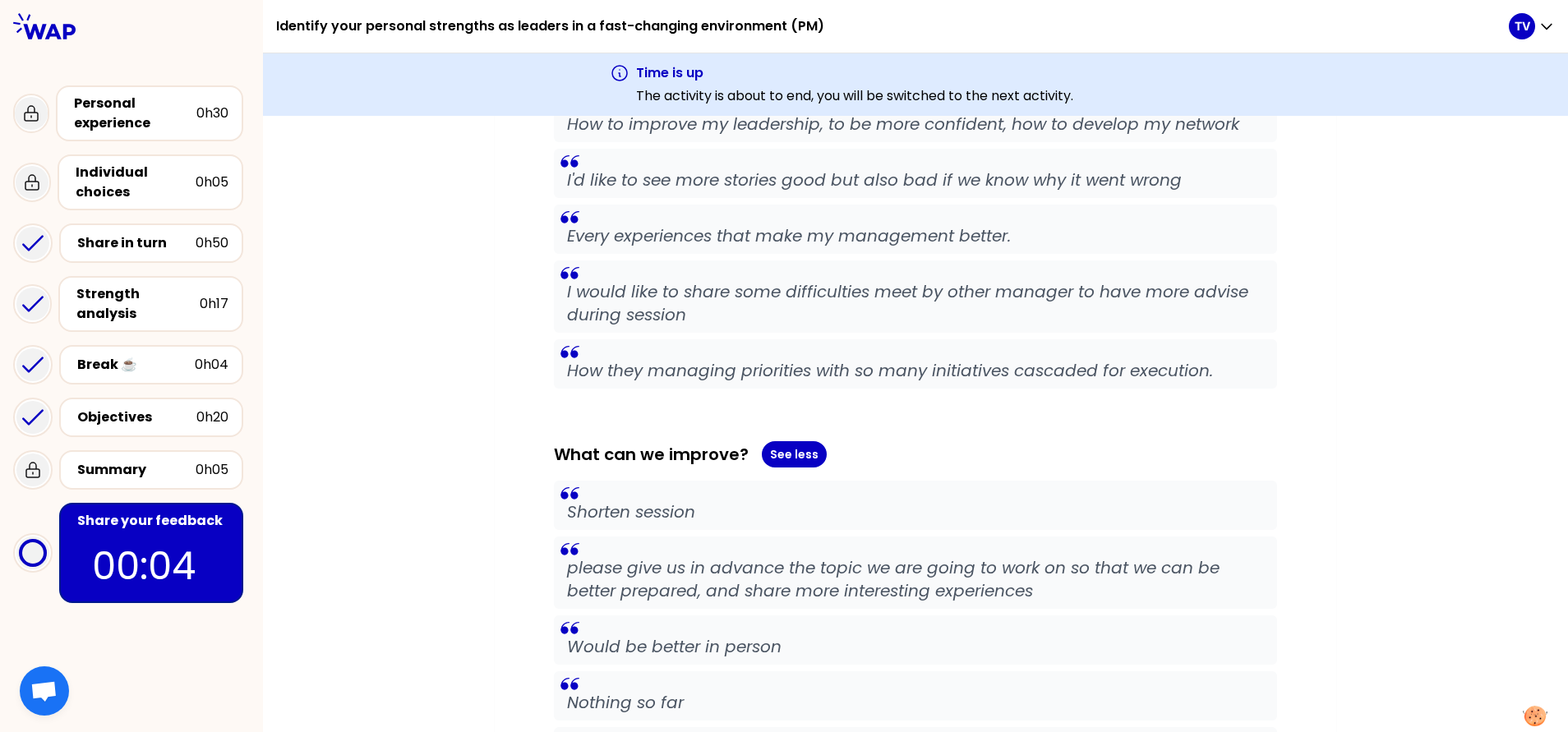
scroll to position [4434, 0]
